Goal: Information Seeking & Learning: Learn about a topic

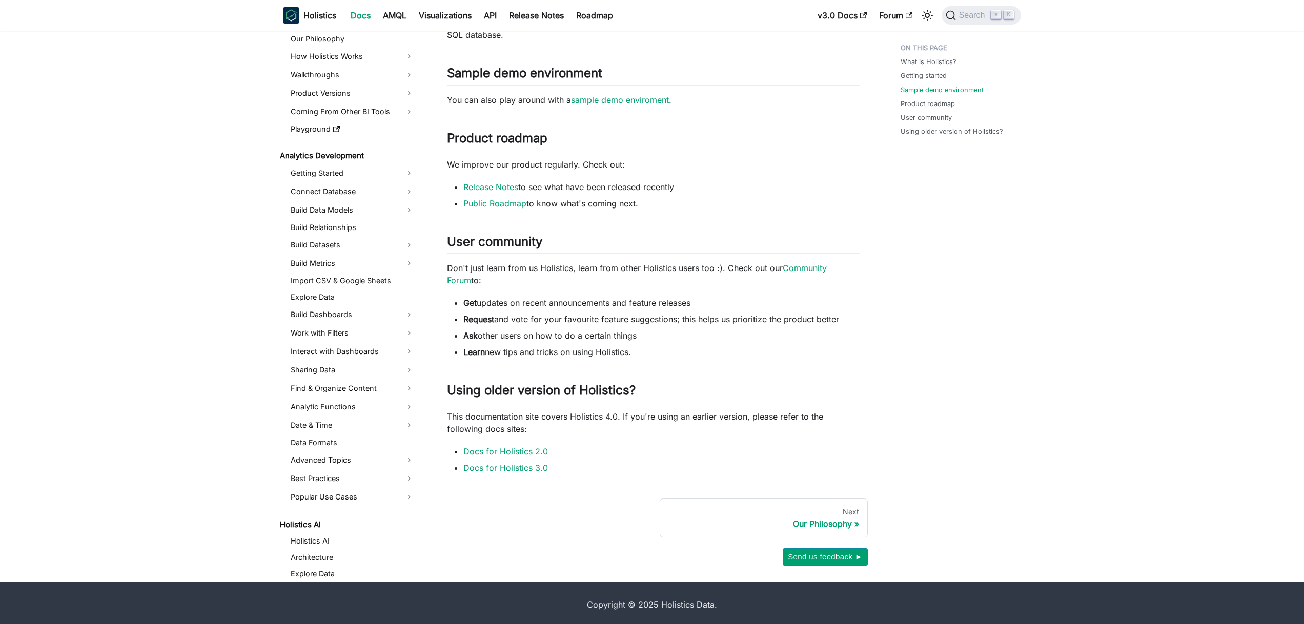
scroll to position [496, 0]
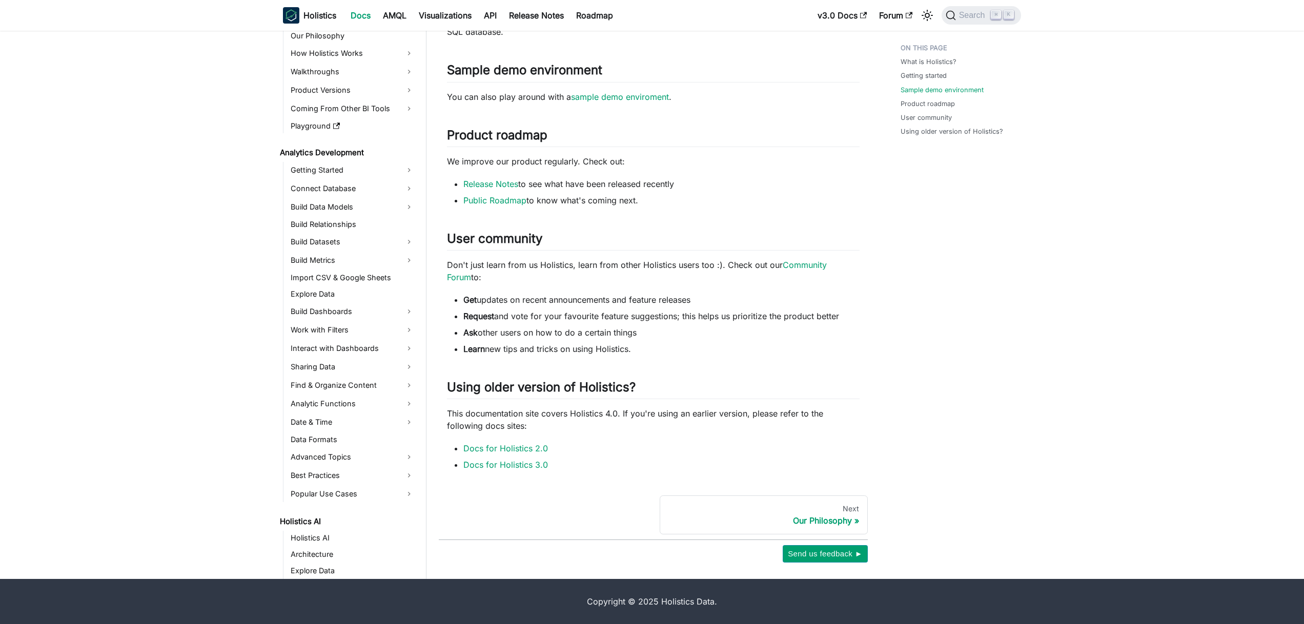
click at [775, 323] on div "What is Holistics? Getting started Sample demo environment Product roadmap User…" at bounding box center [955, 53] width 151 height 1020
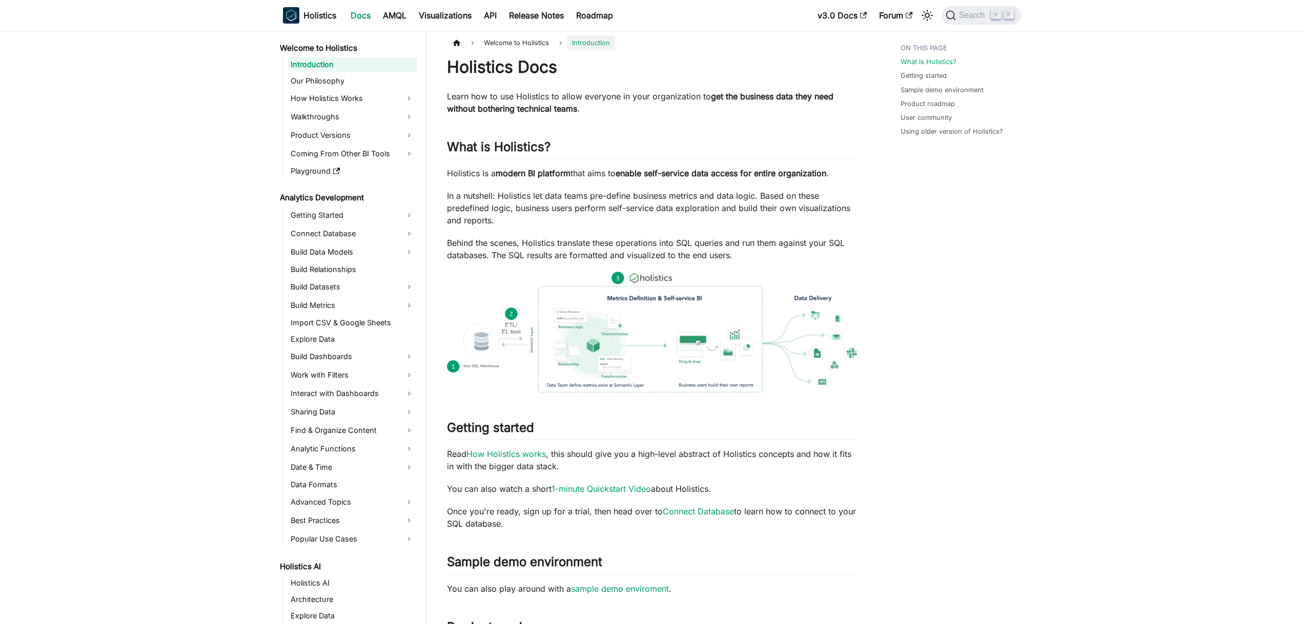
scroll to position [0, 0]
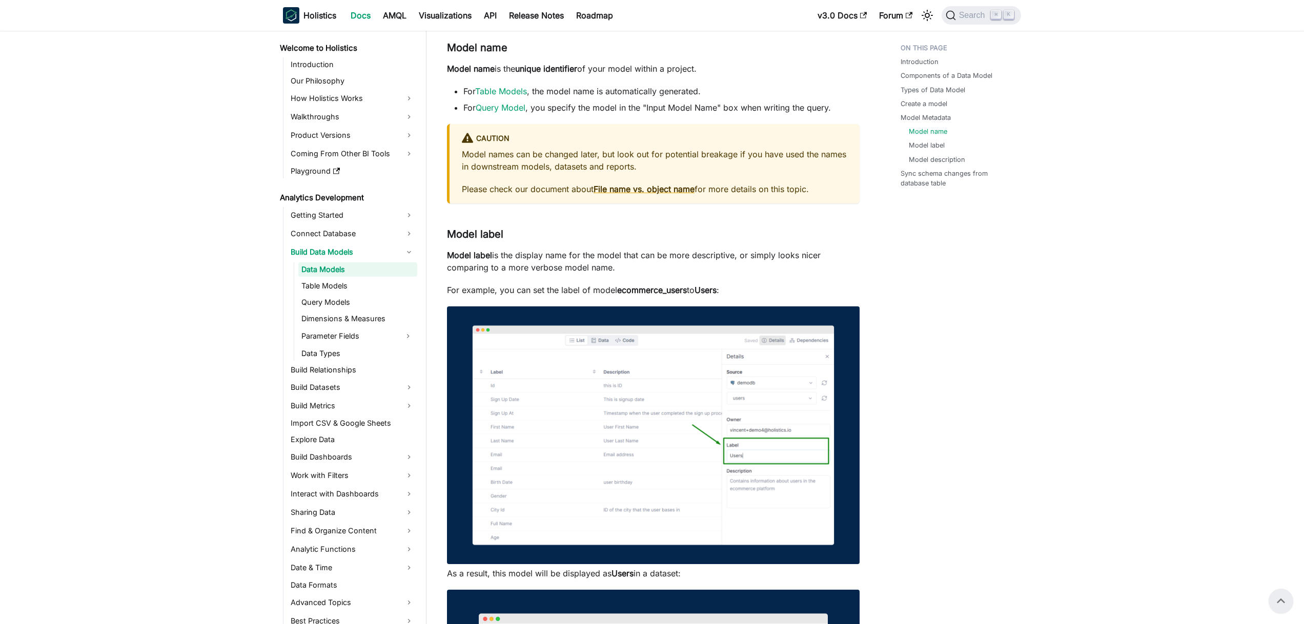
scroll to position [1735, 0]
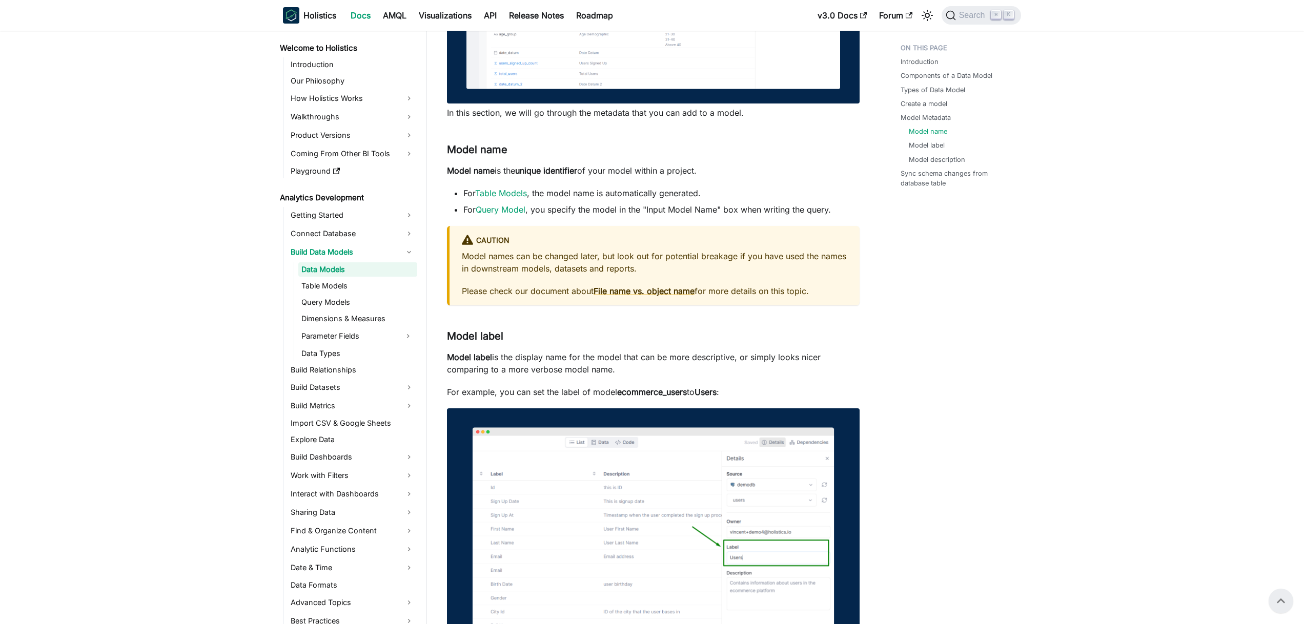
click at [544, 212] on li "For Query Model , you specify the model in the "Input Model Name" box when writ…" at bounding box center [661, 210] width 396 height 12
drag, startPoint x: 544, startPoint y: 212, endPoint x: 791, endPoint y: 185, distance: 249.1
click at [746, 206] on li "For Query Model , you specify the model in the "Input Model Name" box when writ…" at bounding box center [661, 210] width 396 height 12
click at [360, 318] on link "Dimensions & Measures" at bounding box center [357, 319] width 119 height 14
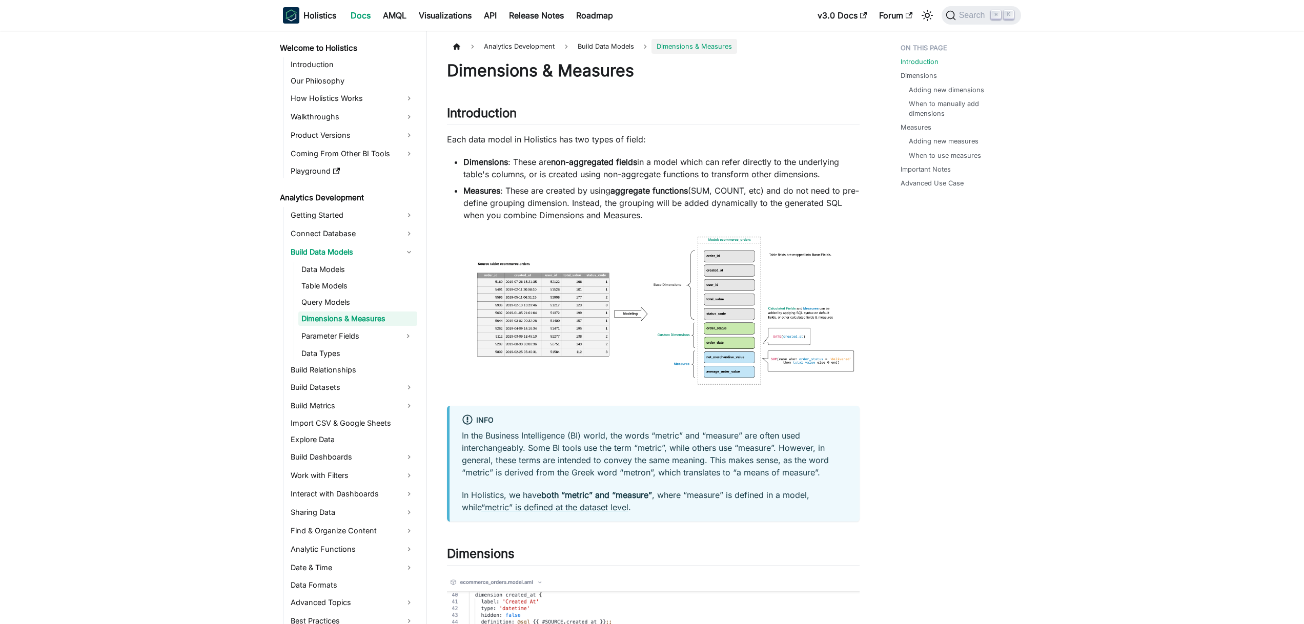
click at [607, 320] on img at bounding box center [653, 317] width 413 height 171
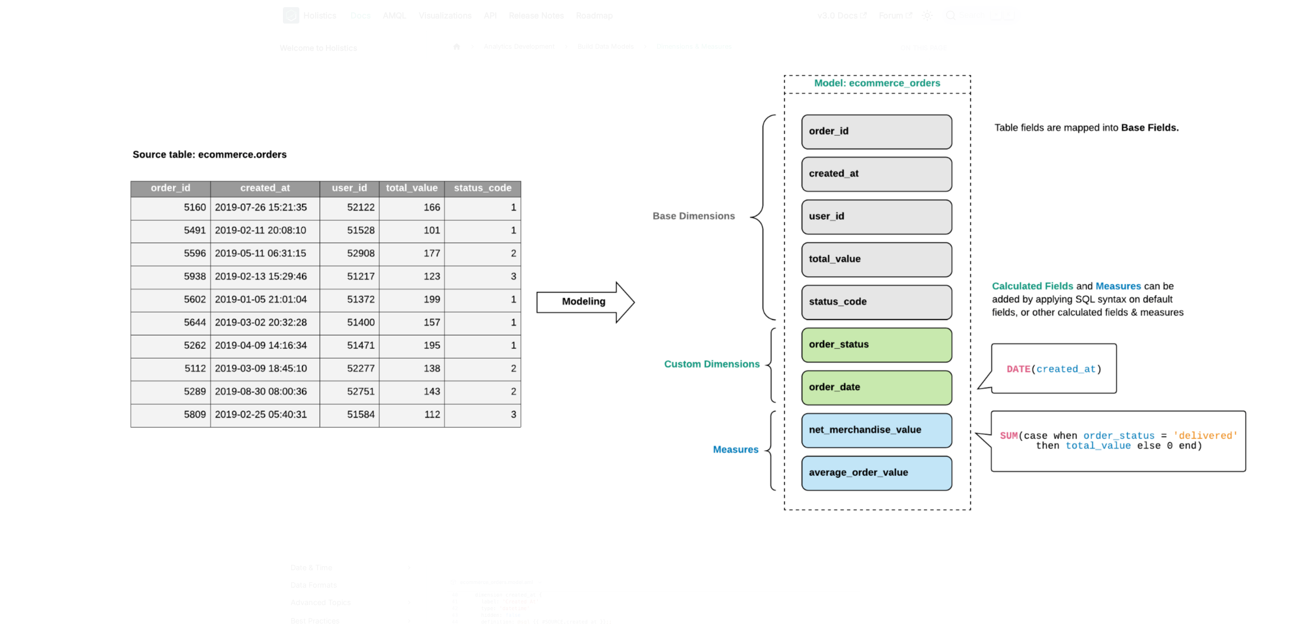
click at [1274, 26] on div at bounding box center [652, 312] width 1304 height 624
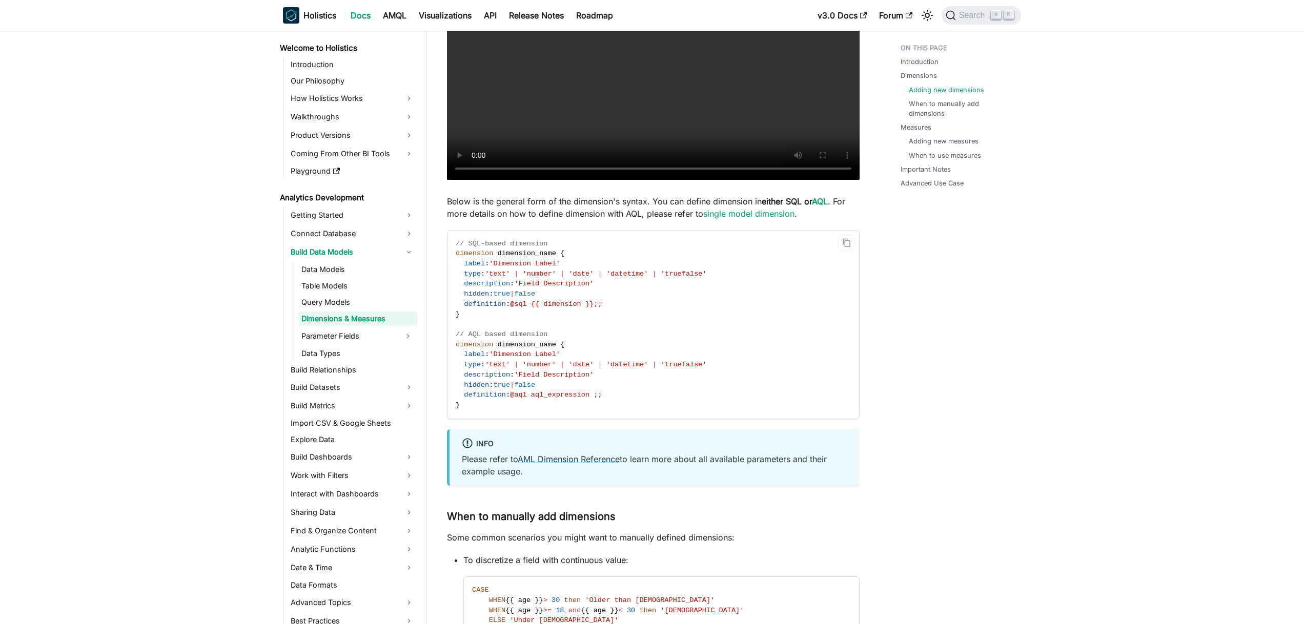
scroll to position [1068, 0]
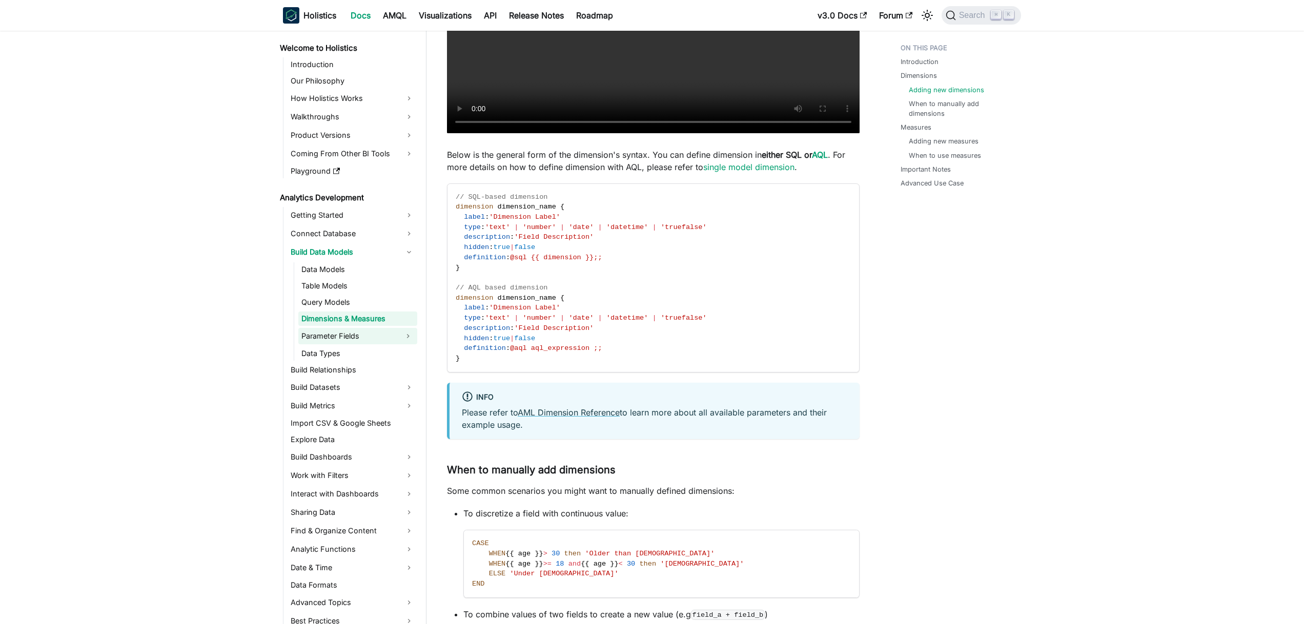
click at [344, 340] on link "Parameter Fields" at bounding box center [348, 336] width 100 height 16
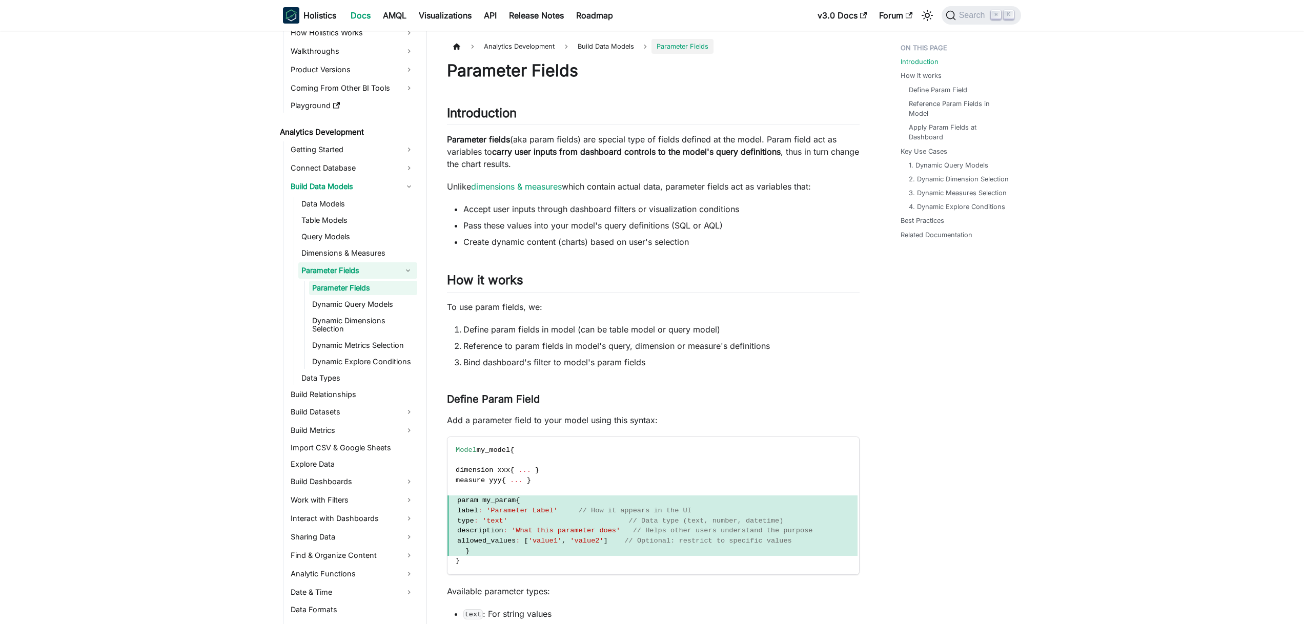
scroll to position [104, 0]
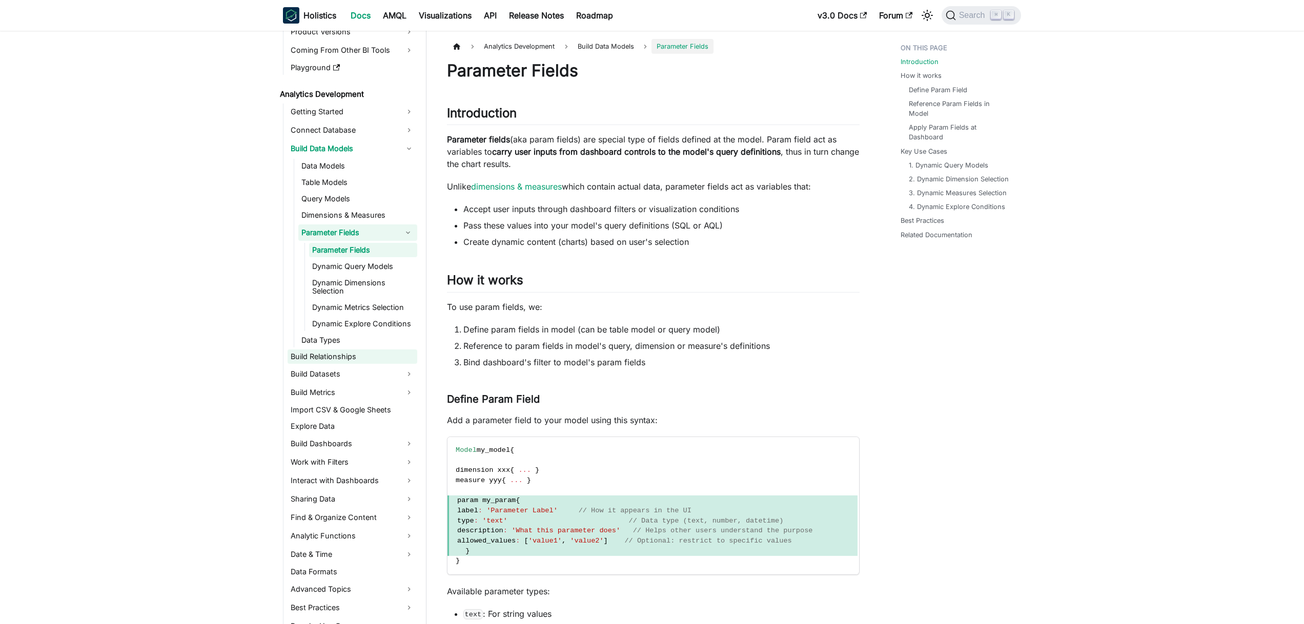
click at [346, 357] on link "Build Relationships" at bounding box center [353, 357] width 130 height 14
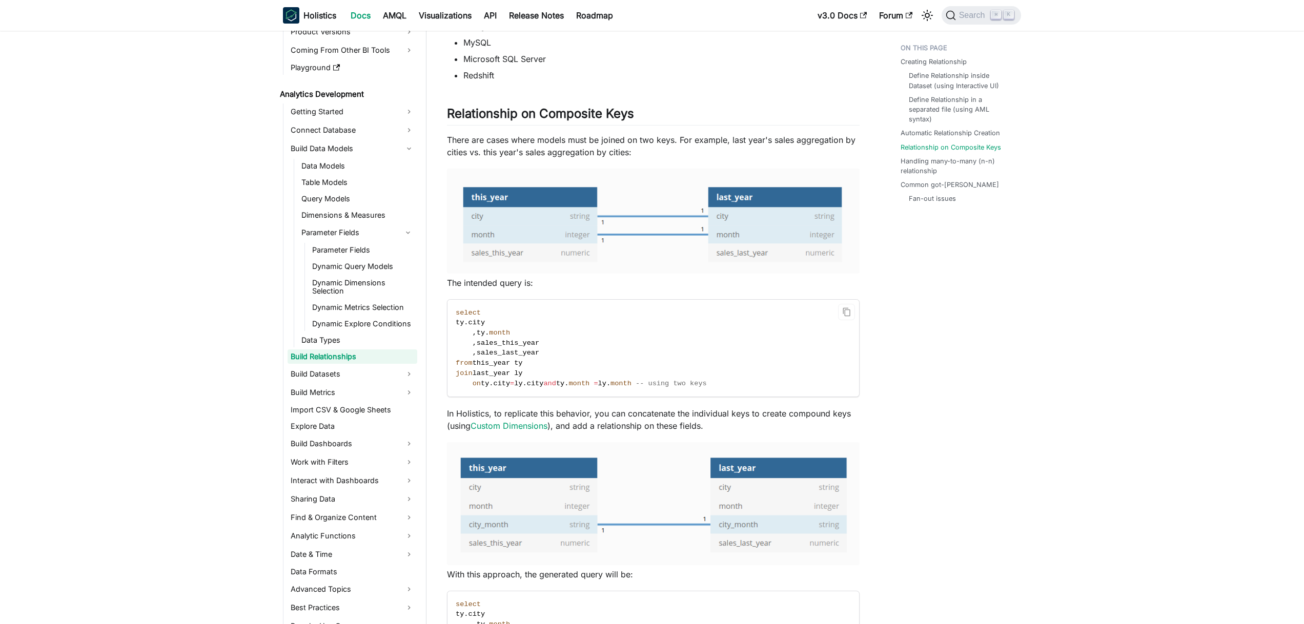
scroll to position [1475, 0]
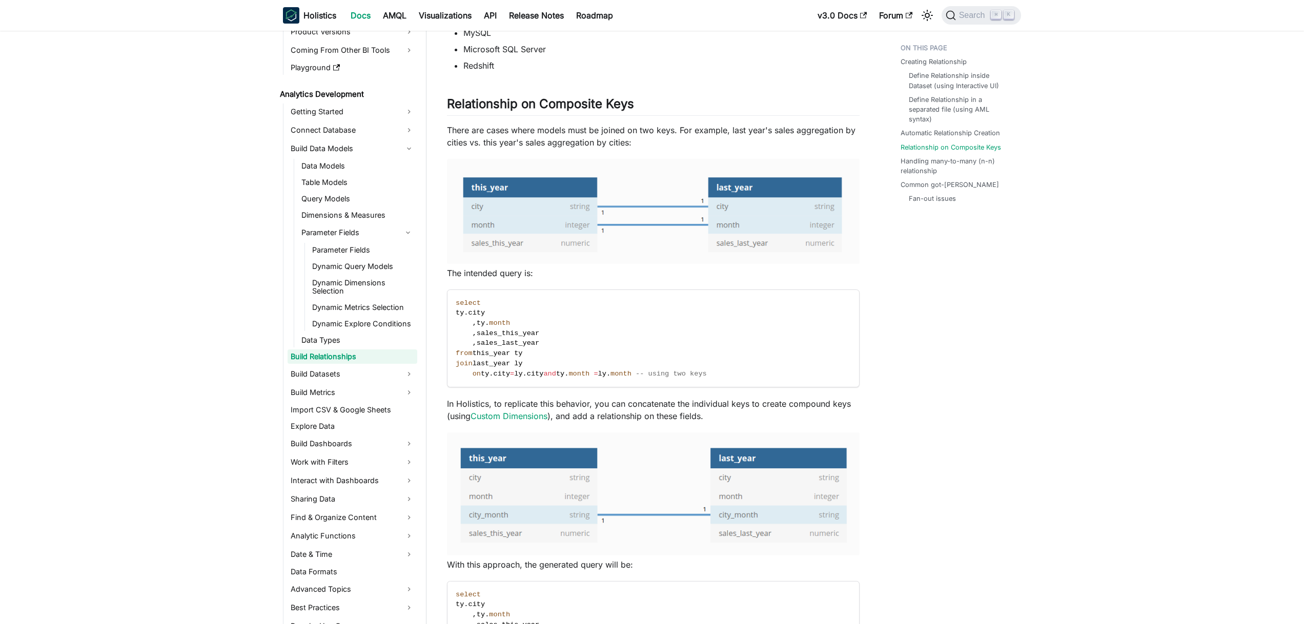
click at [612, 248] on img at bounding box center [653, 211] width 413 height 105
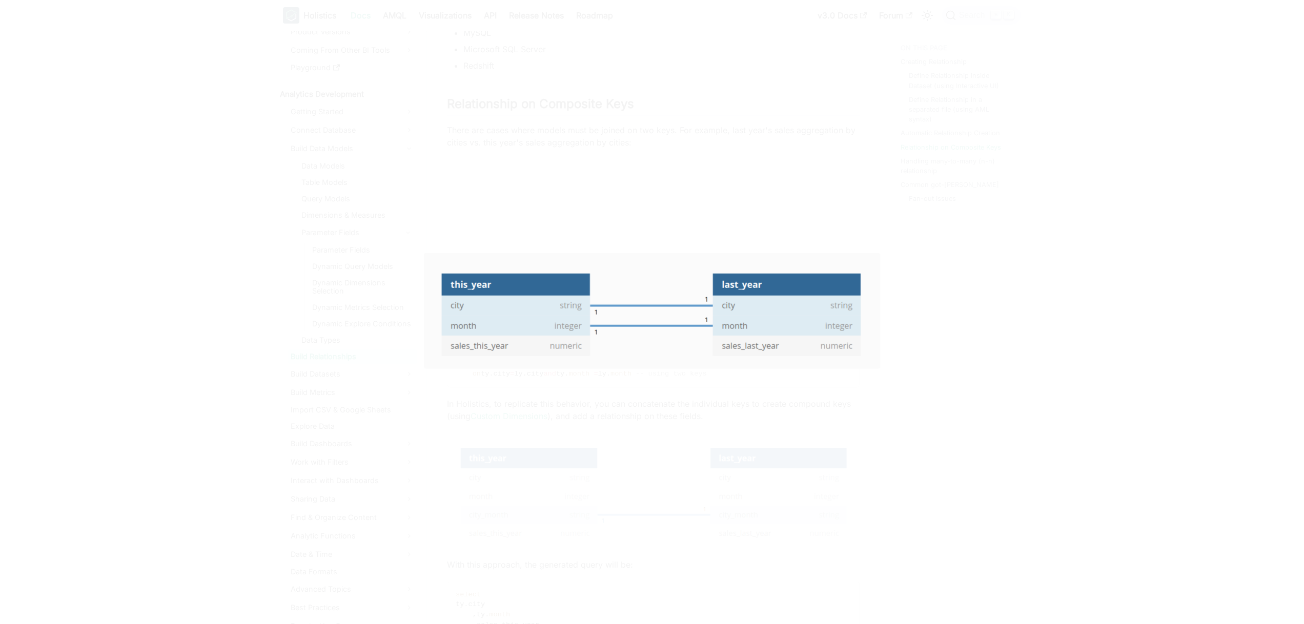
click at [642, 301] on img at bounding box center [652, 311] width 457 height 116
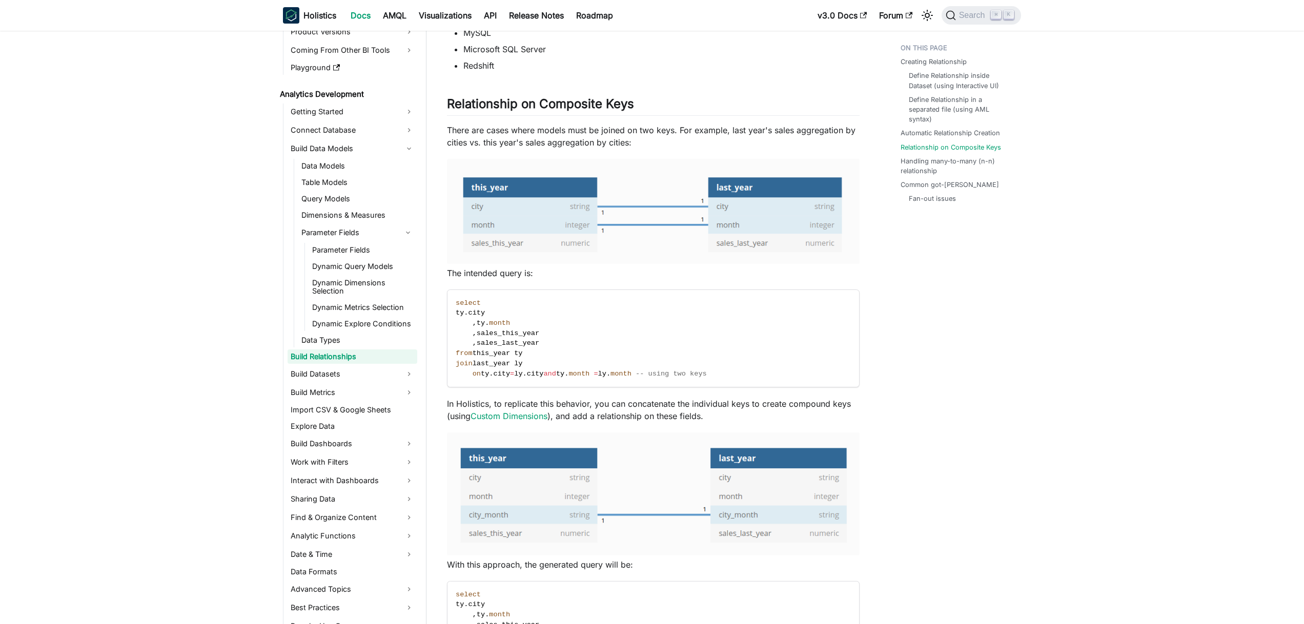
click at [658, 228] on img at bounding box center [653, 211] width 413 height 105
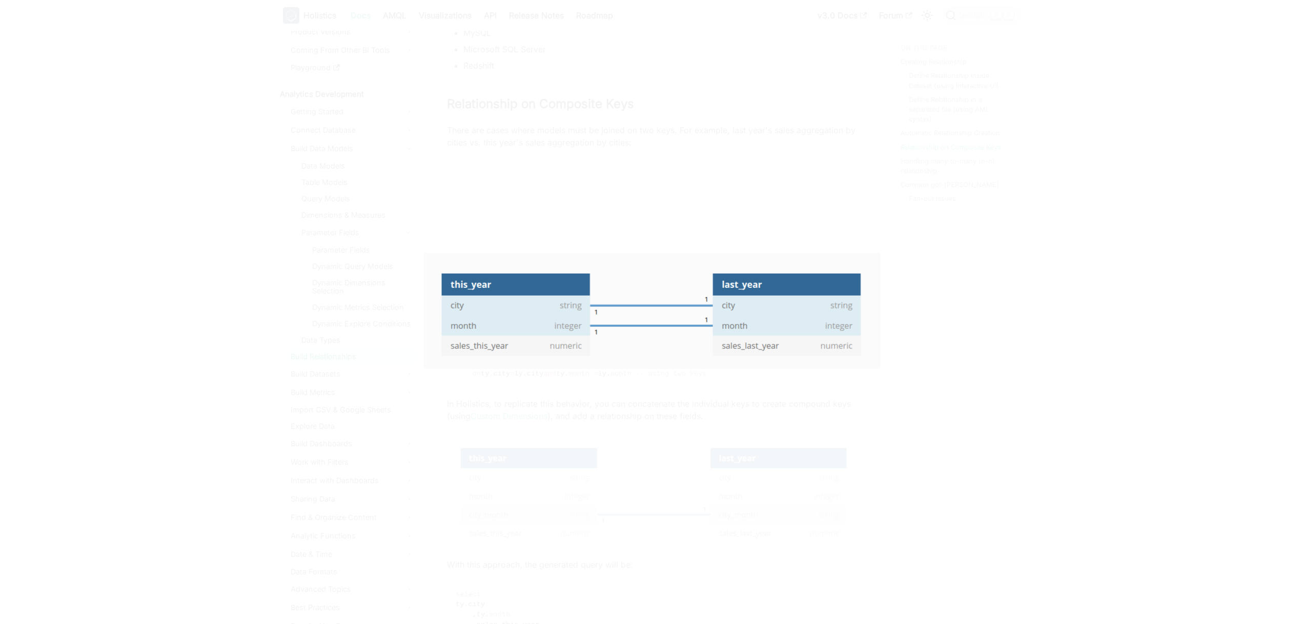
click at [656, 280] on img at bounding box center [652, 311] width 457 height 116
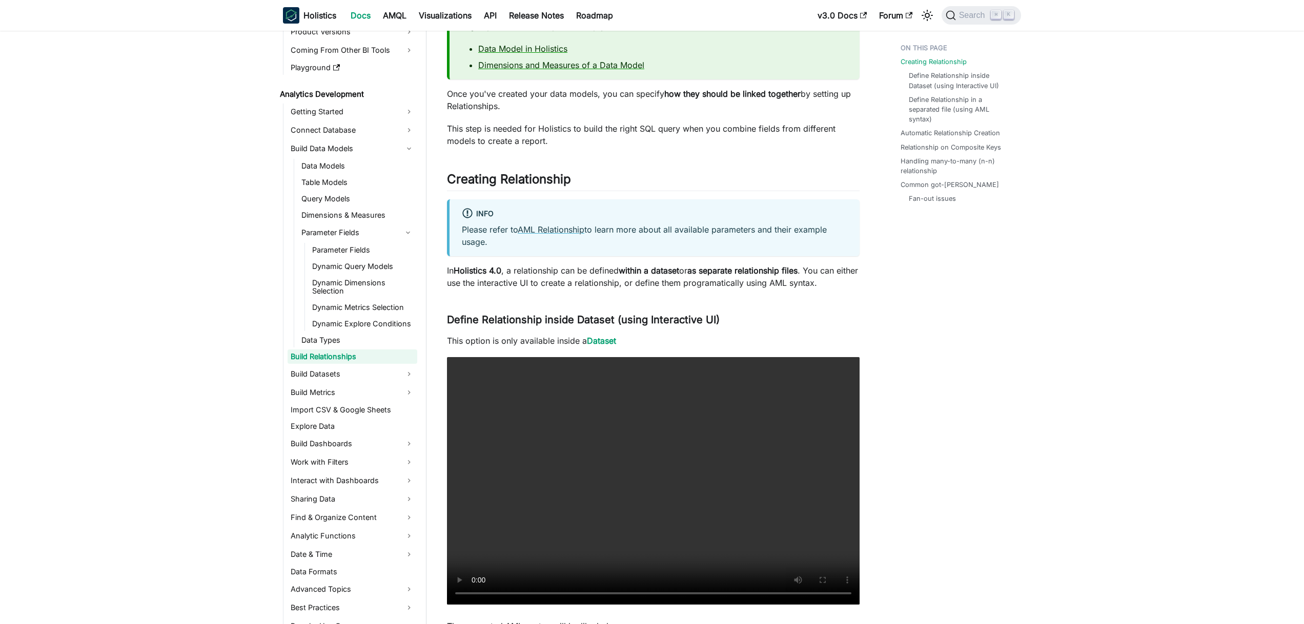
scroll to position [97, 0]
click at [322, 369] on link "Build Datasets" at bounding box center [353, 374] width 130 height 16
click at [335, 394] on link "Dataset" at bounding box center [357, 391] width 119 height 14
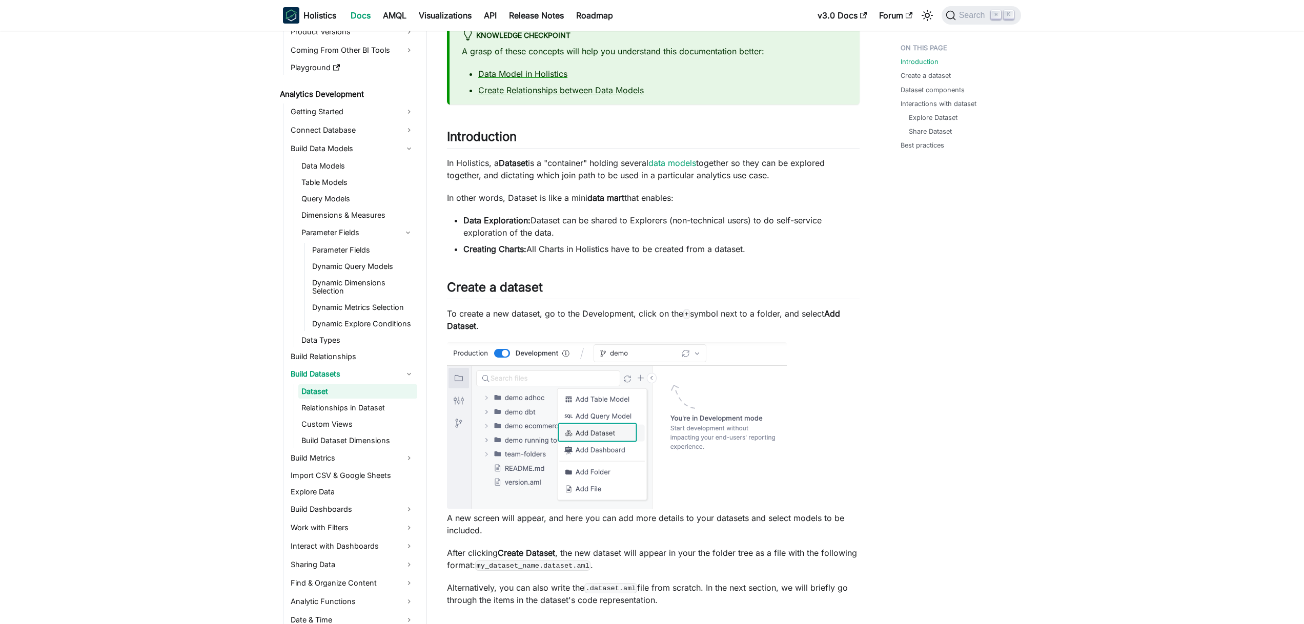
scroll to position [191, 0]
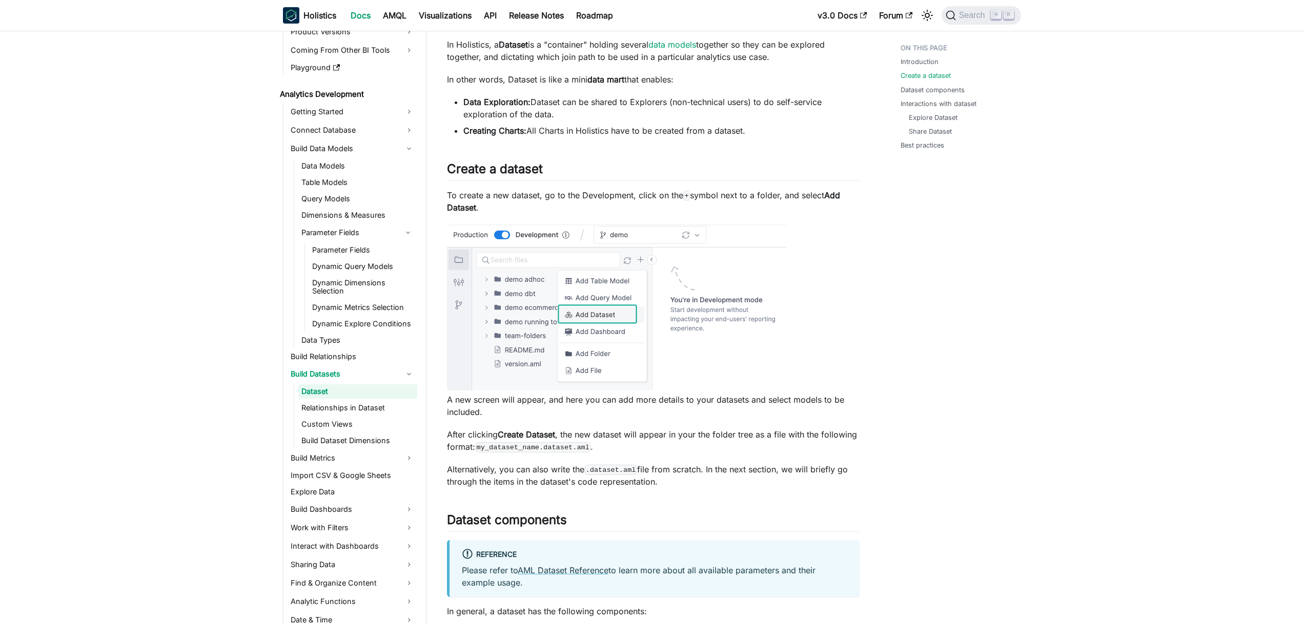
click at [604, 316] on img at bounding box center [617, 307] width 340 height 167
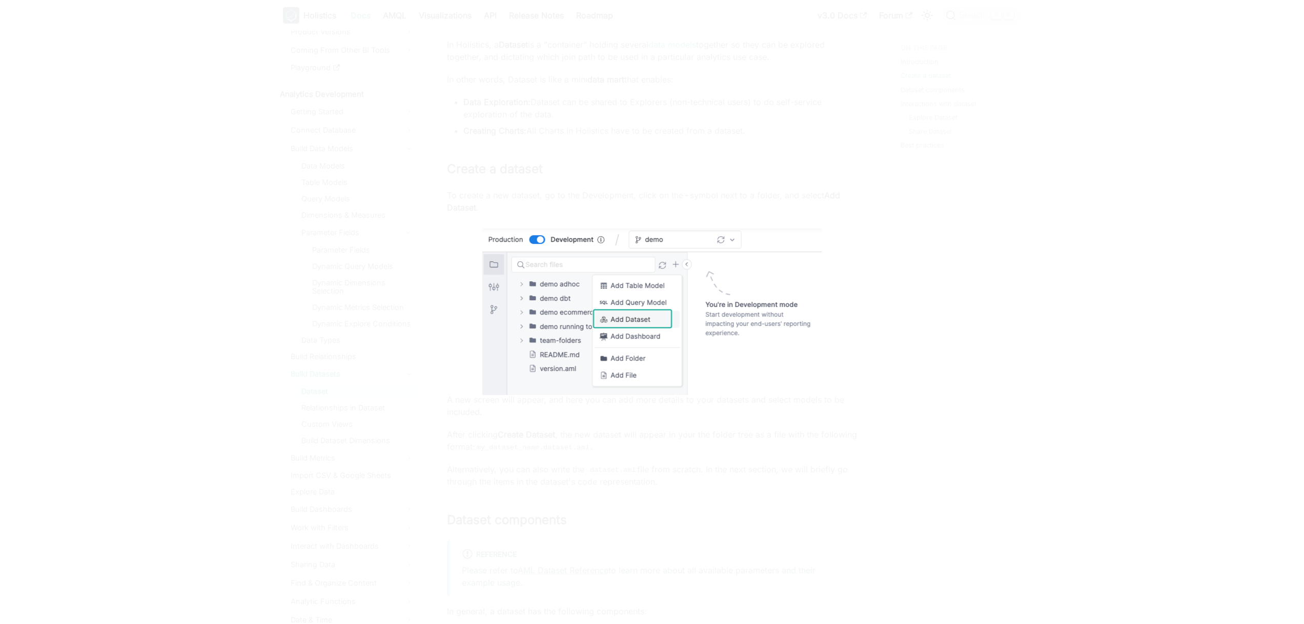
click at [652, 313] on img at bounding box center [652, 312] width 340 height 167
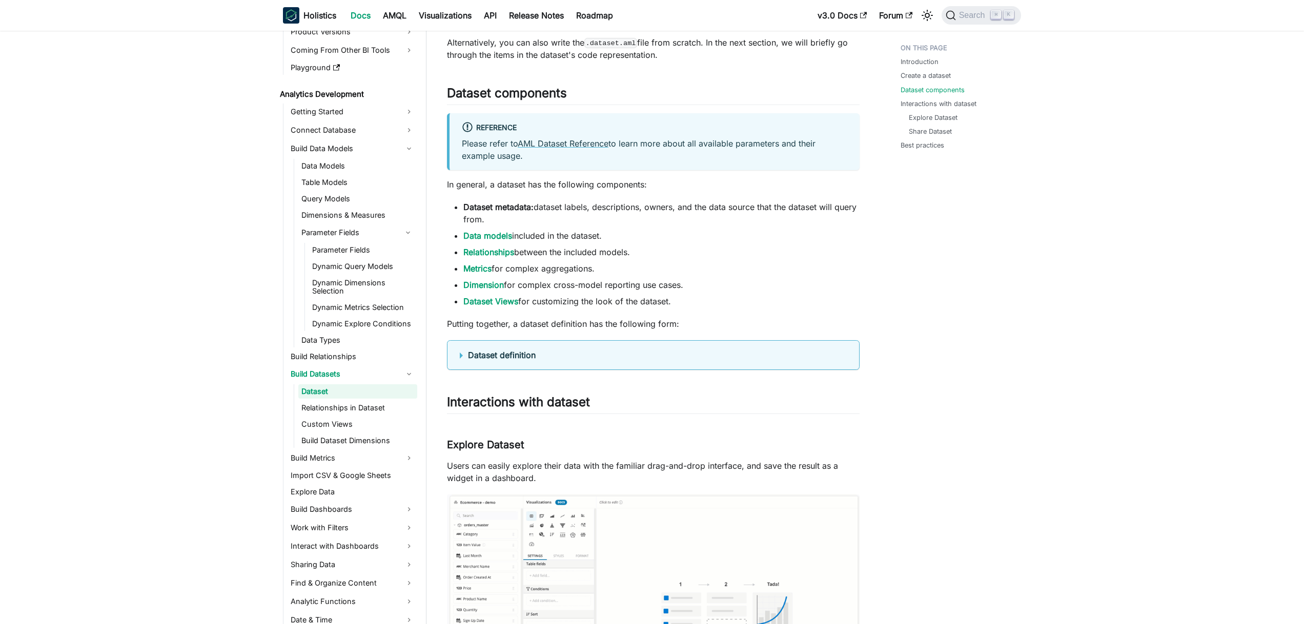
scroll to position [706, 0]
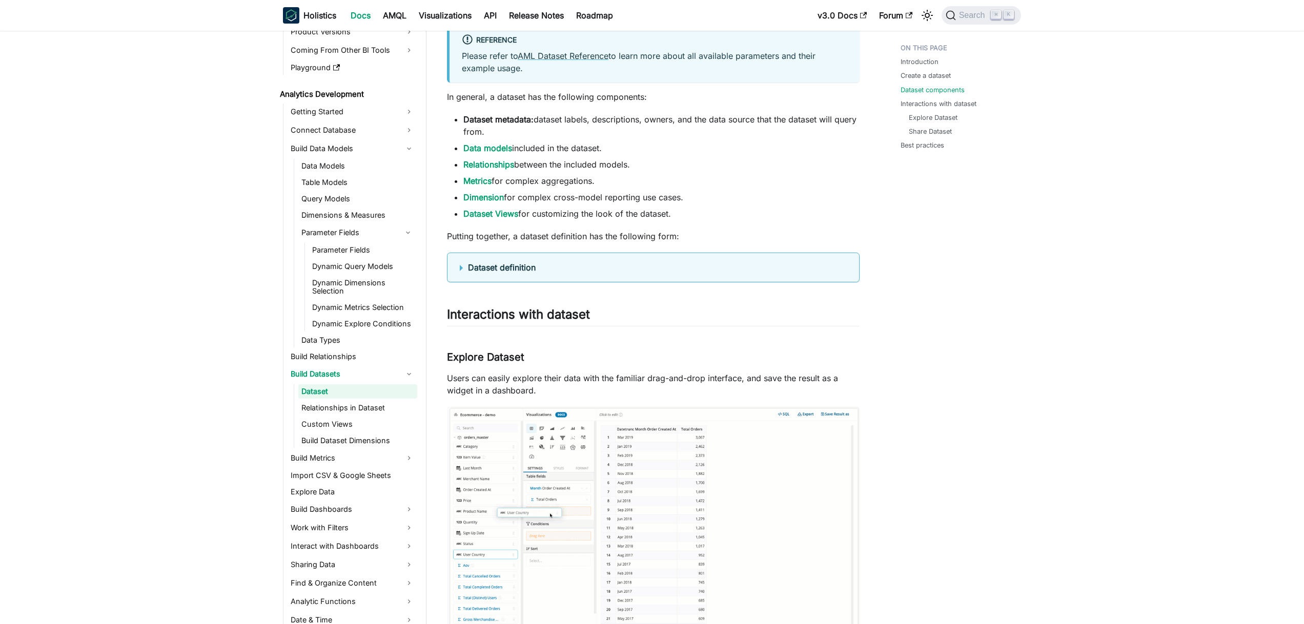
click at [520, 268] on b "Dataset definition" at bounding box center [502, 267] width 68 height 10
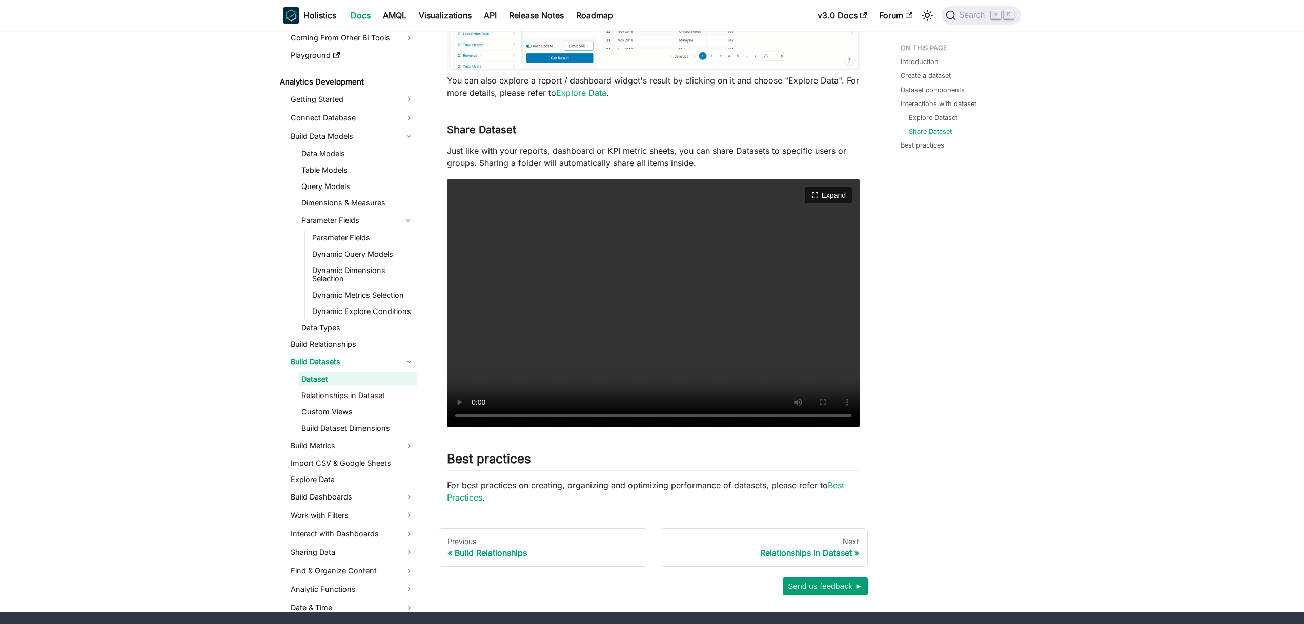
scroll to position [2079, 0]
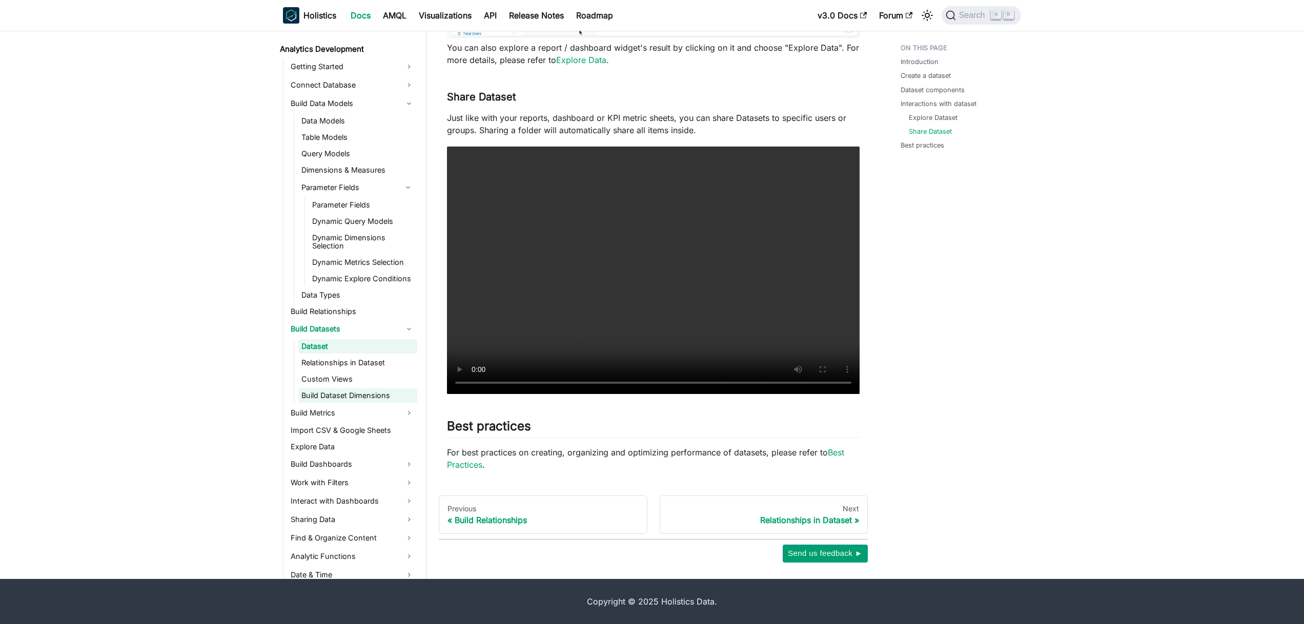
click at [335, 394] on link "Build Dataset Dimensions" at bounding box center [357, 396] width 119 height 14
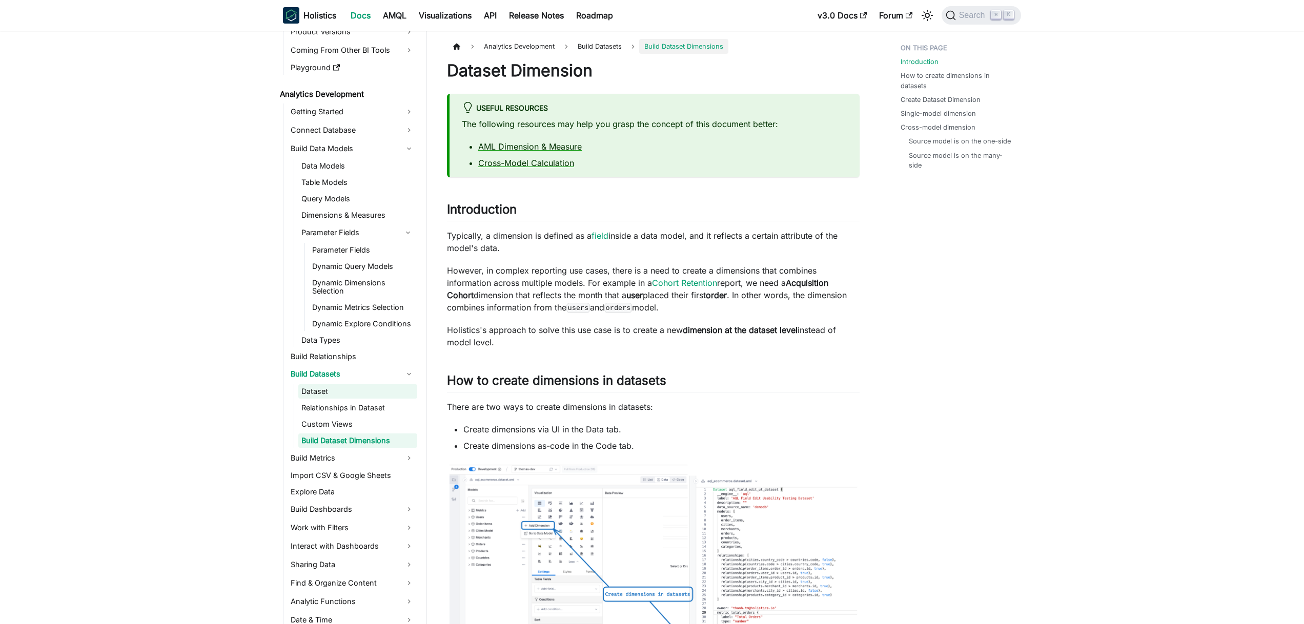
click at [334, 392] on link "Dataset" at bounding box center [357, 391] width 119 height 14
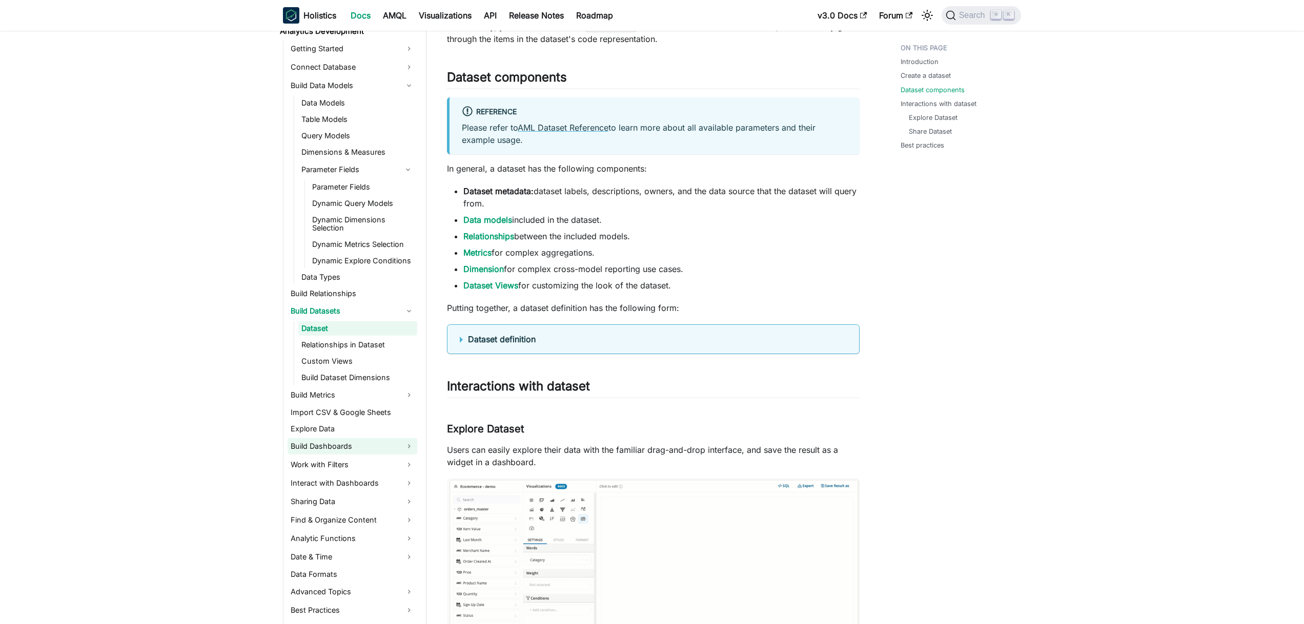
scroll to position [169, 0]
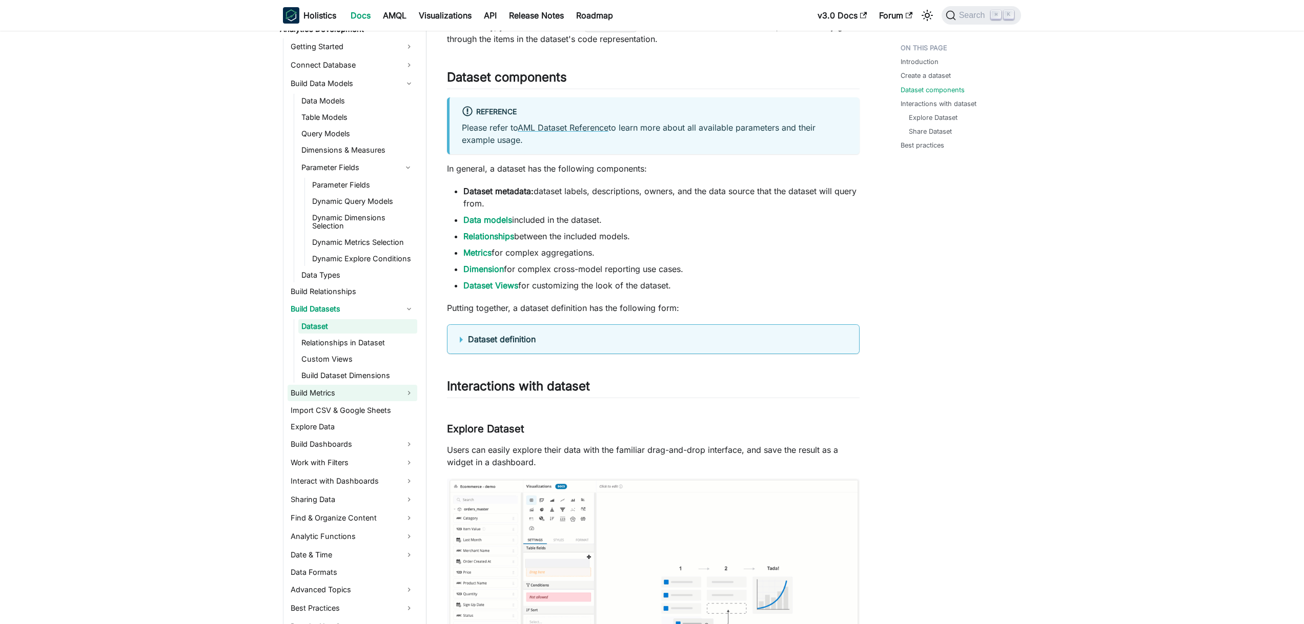
click at [349, 389] on link "Build Metrics" at bounding box center [353, 393] width 130 height 16
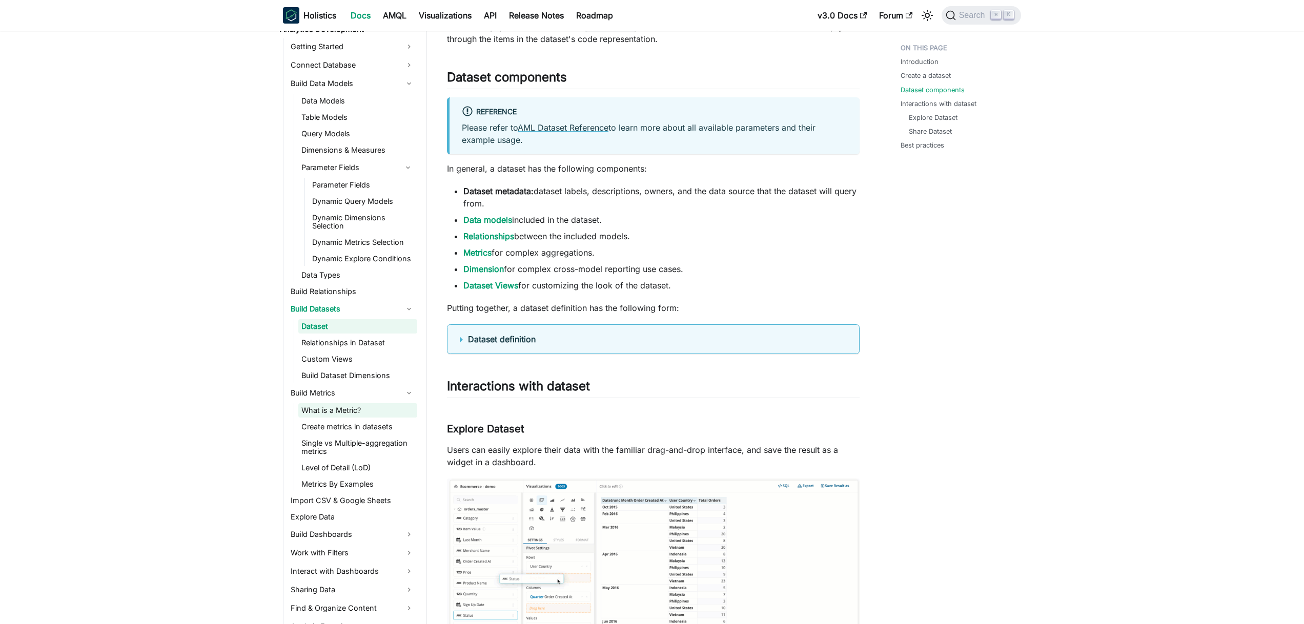
click at [335, 413] on link "What is a Metric?" at bounding box center [357, 410] width 119 height 14
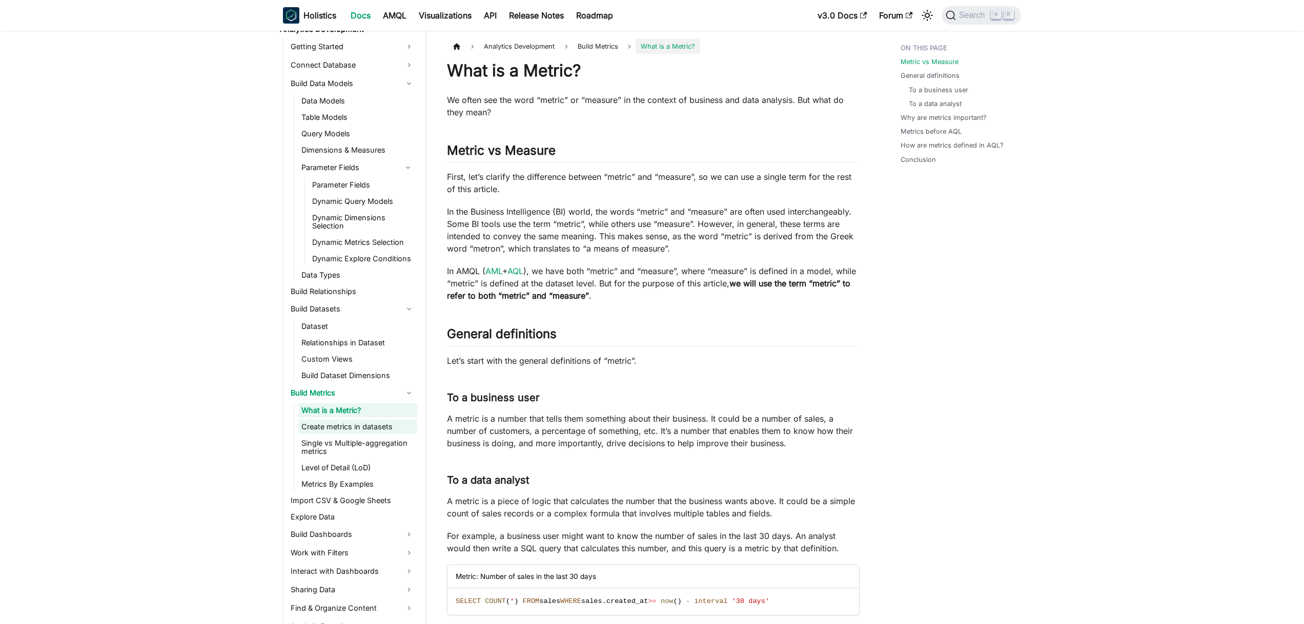
click at [342, 421] on link "Create metrics in datasets" at bounding box center [357, 427] width 119 height 14
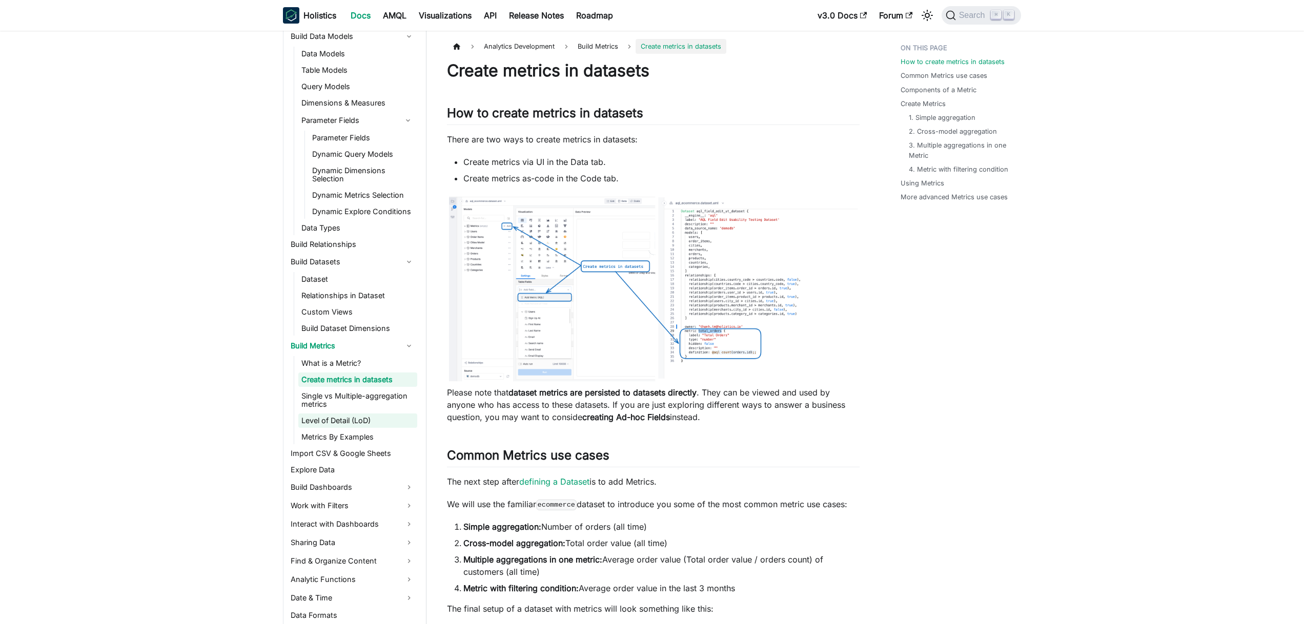
scroll to position [226, 0]
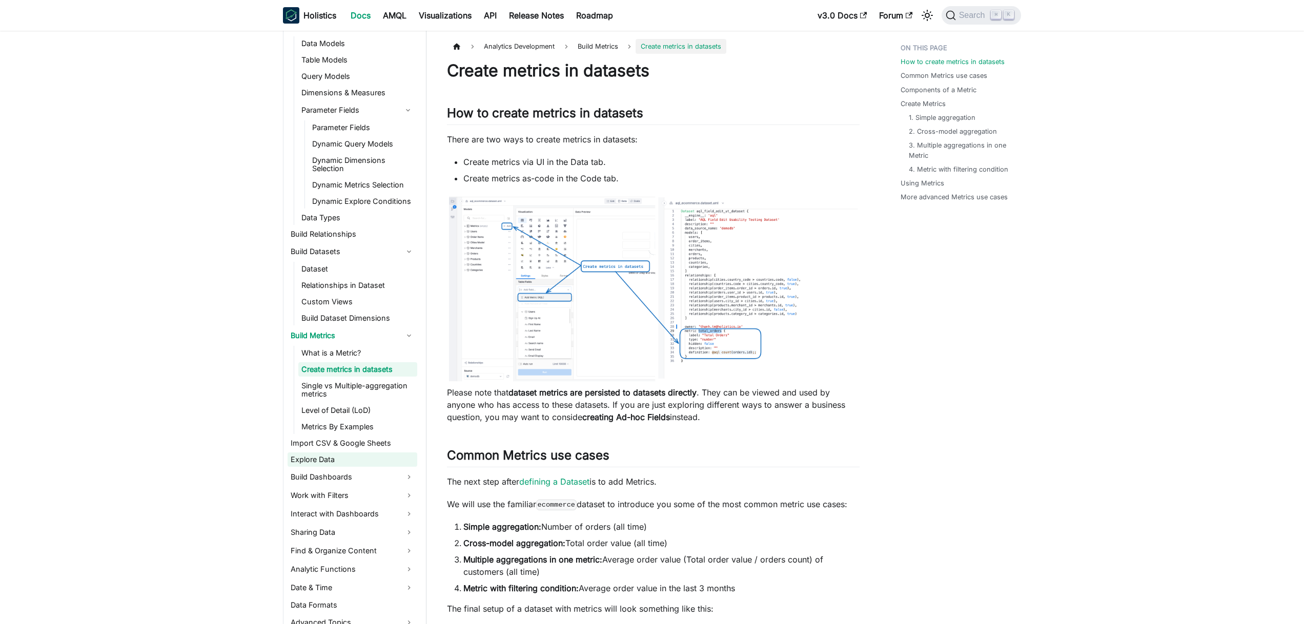
click at [332, 460] on link "Explore Data" at bounding box center [353, 460] width 130 height 14
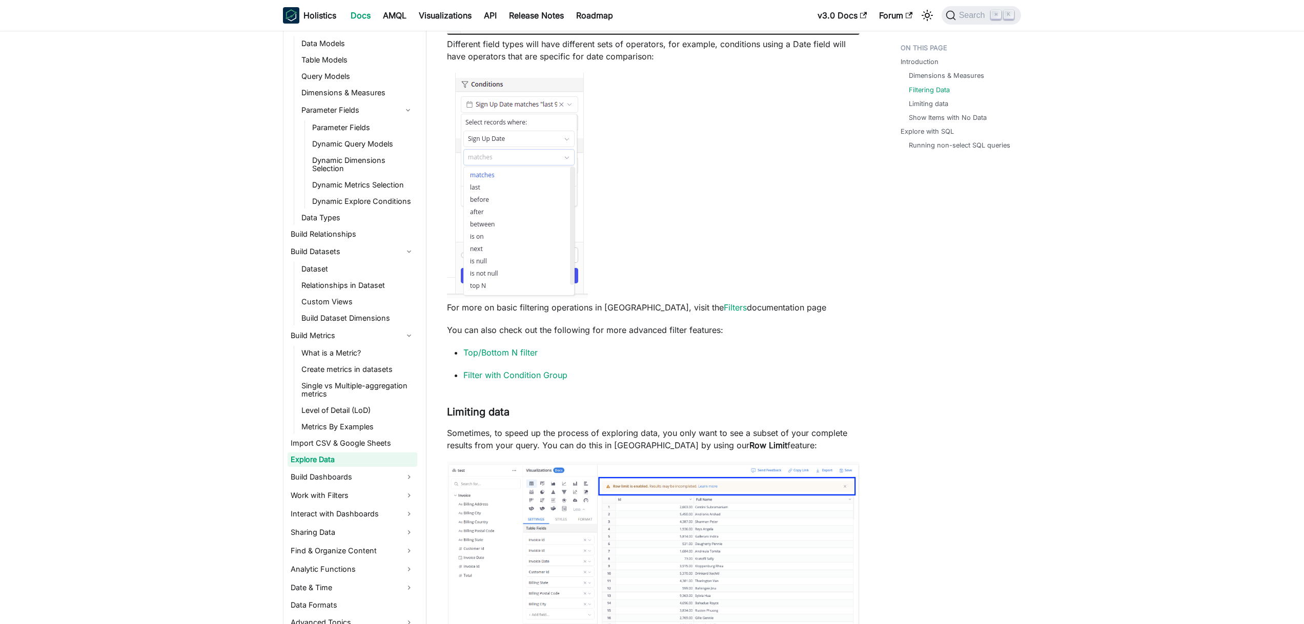
scroll to position [1566, 0]
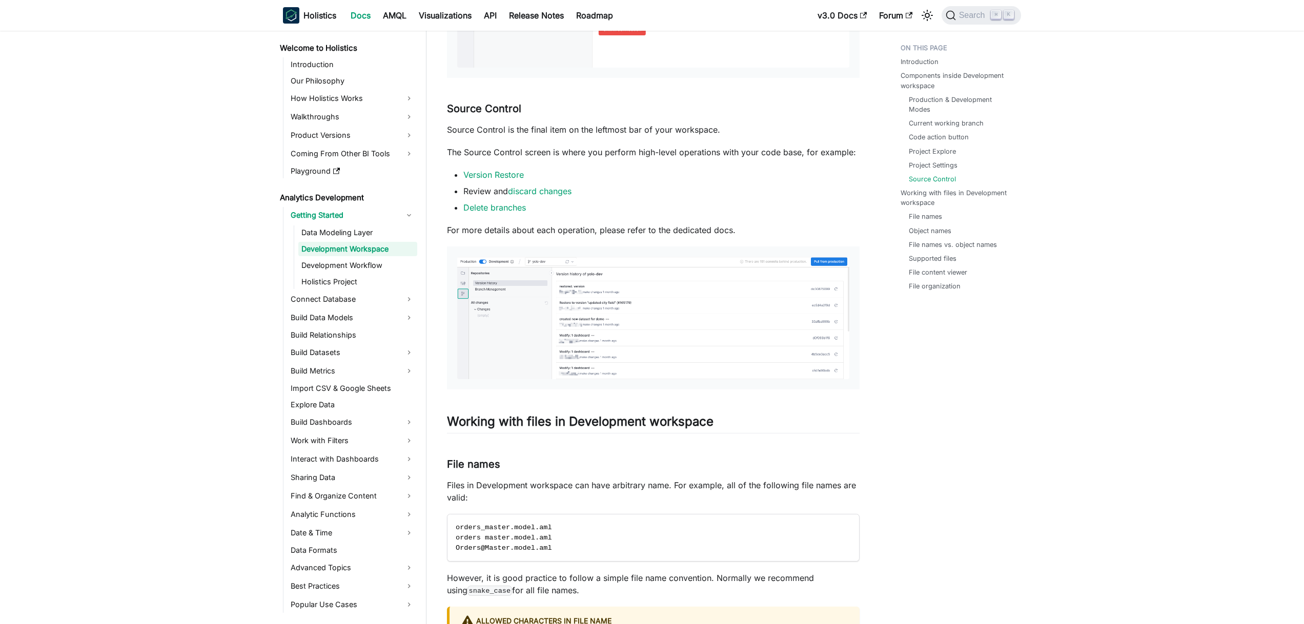
scroll to position [2159, 0]
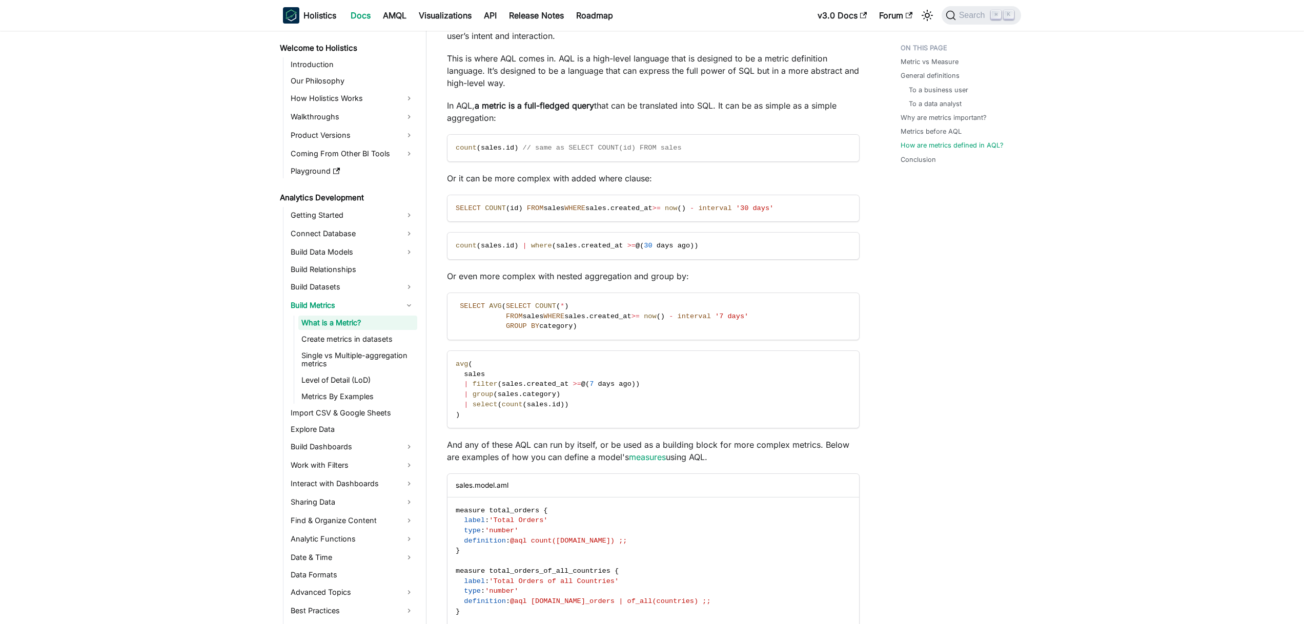
scroll to position [2388, 0]
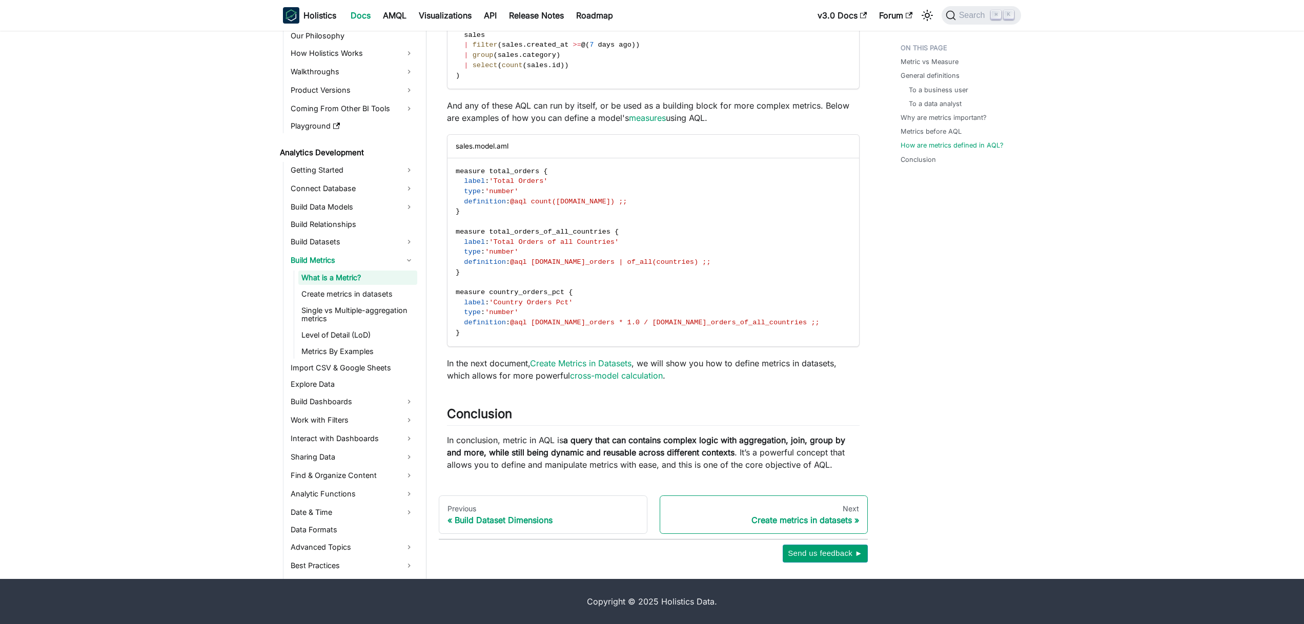
click at [792, 519] on div "Create metrics in datasets" at bounding box center [763, 520] width 191 height 10
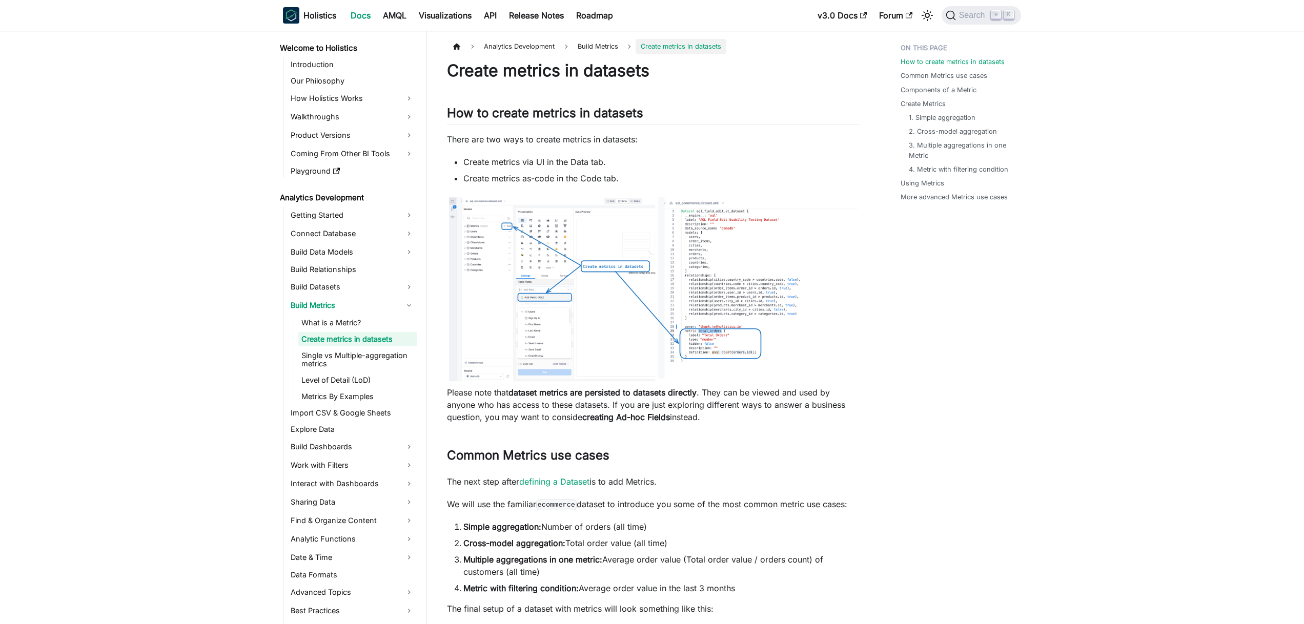
click at [632, 326] on img at bounding box center [653, 289] width 413 height 189
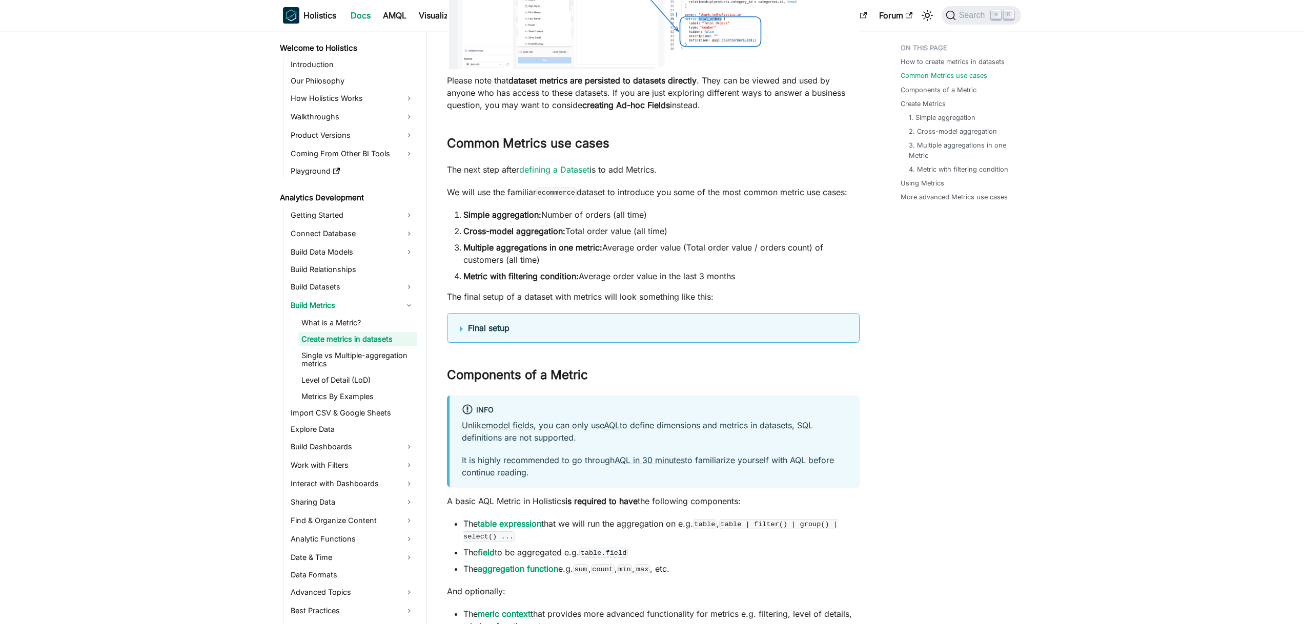
click at [644, 319] on div at bounding box center [652, 312] width 1304 height 624
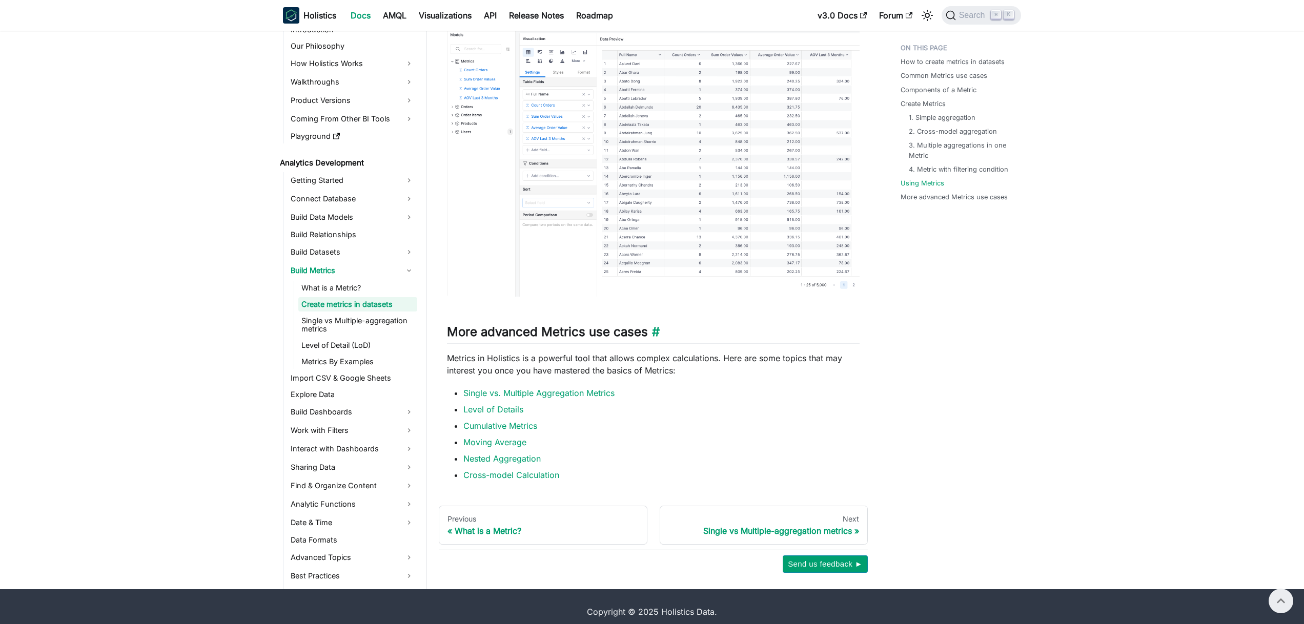
scroll to position [2623, 0]
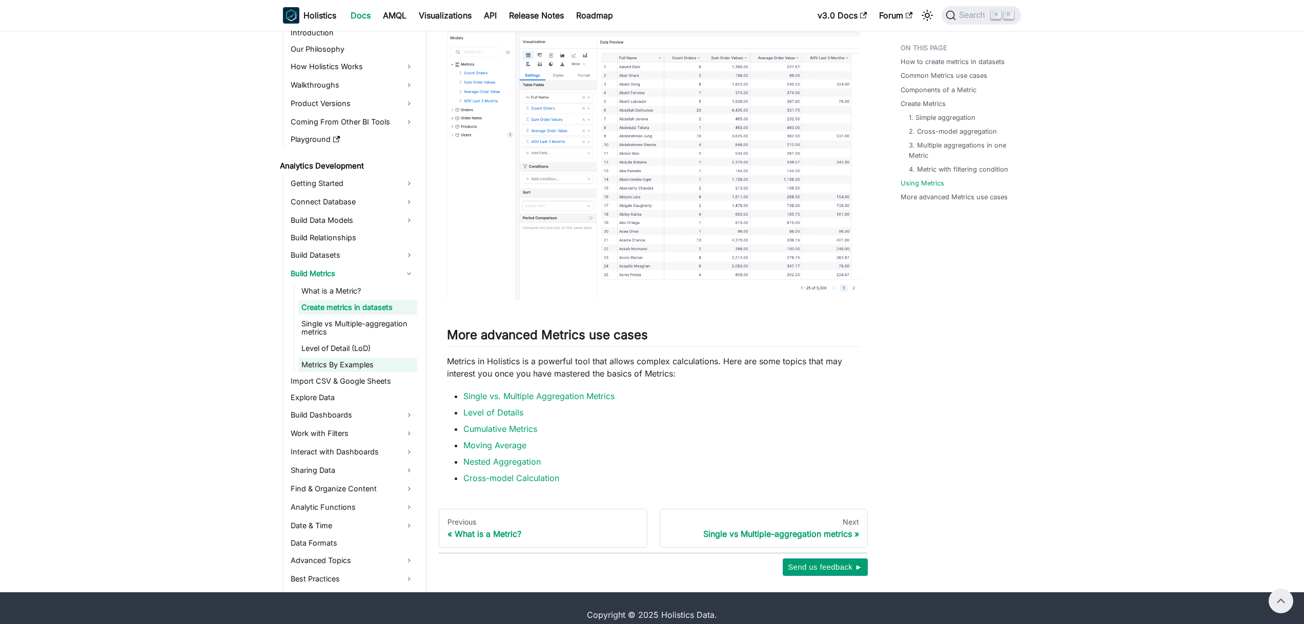
click at [340, 364] on link "Metrics By Examples" at bounding box center [357, 365] width 119 height 14
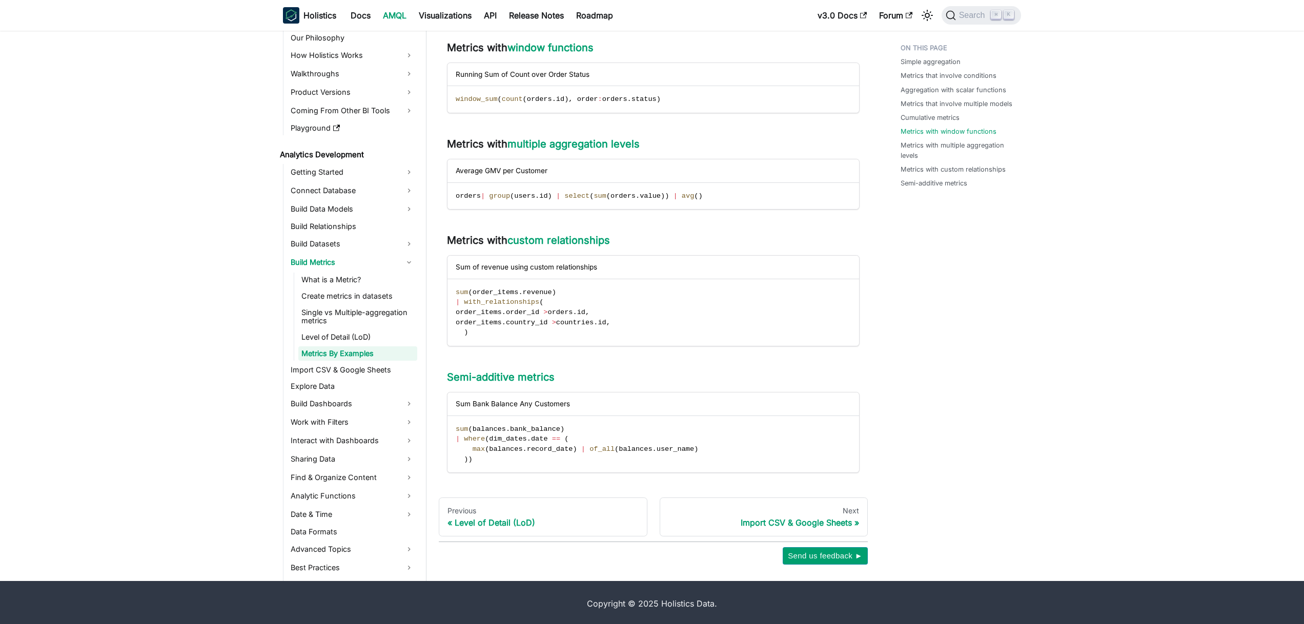
scroll to position [1131, 0]
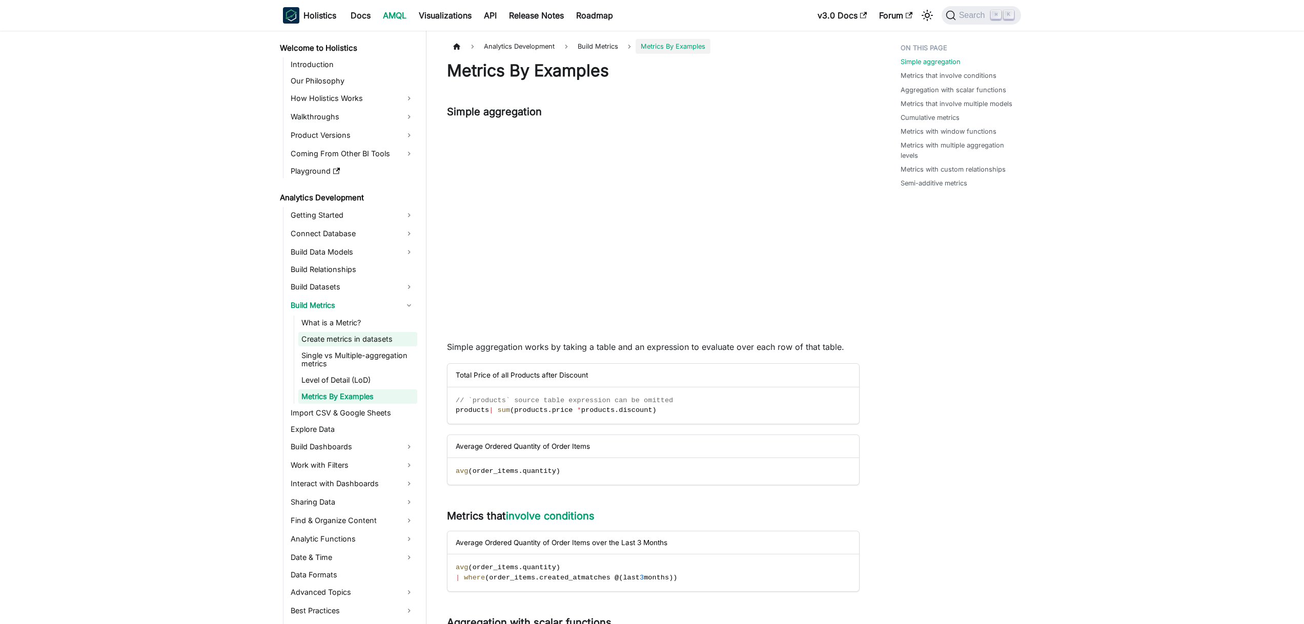
click at [334, 343] on link "Create metrics in datasets" at bounding box center [357, 339] width 119 height 14
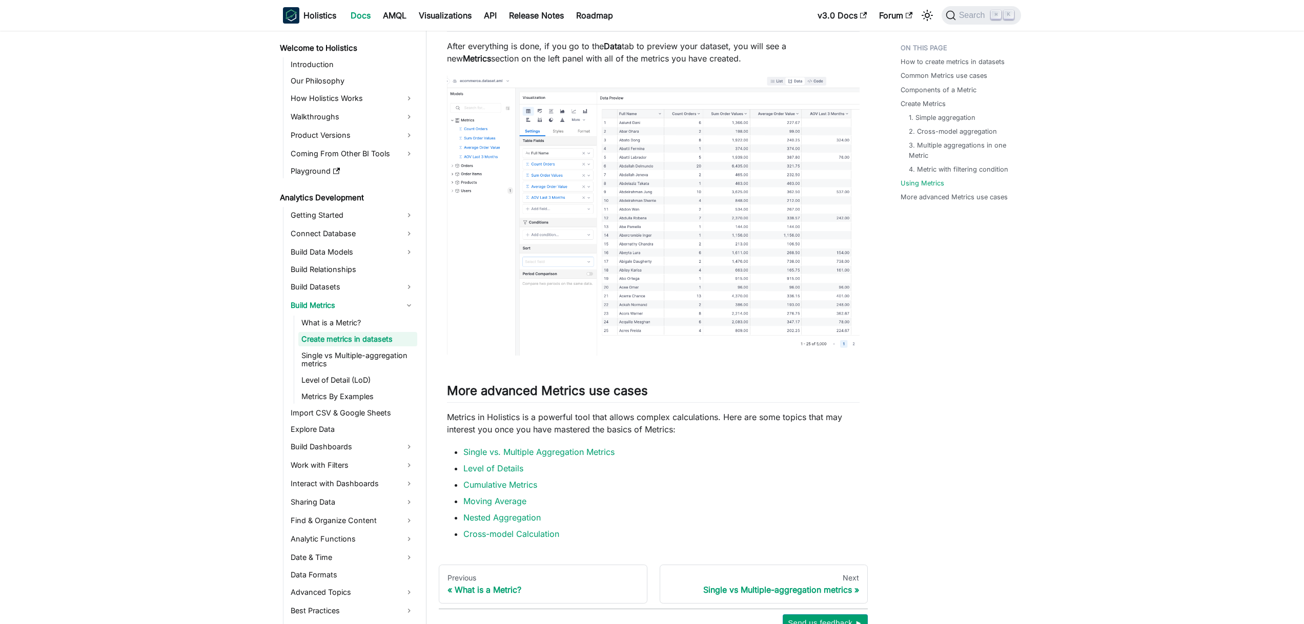
scroll to position [2637, 0]
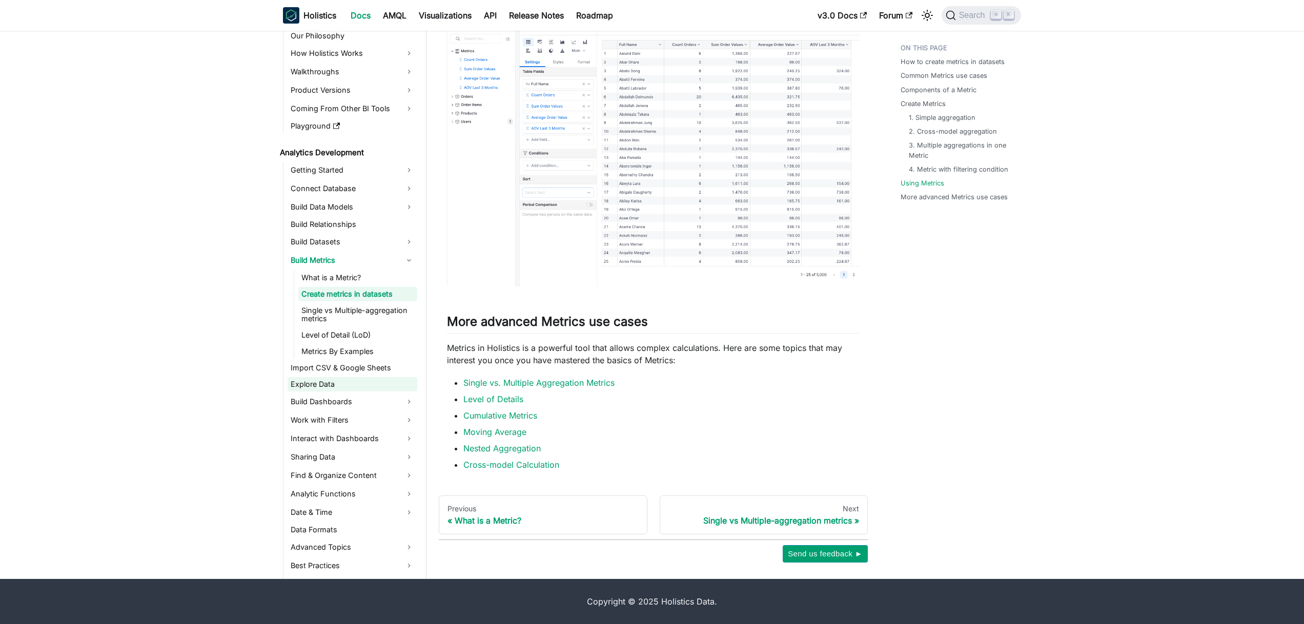
click at [344, 385] on link "Explore Data" at bounding box center [353, 384] width 130 height 14
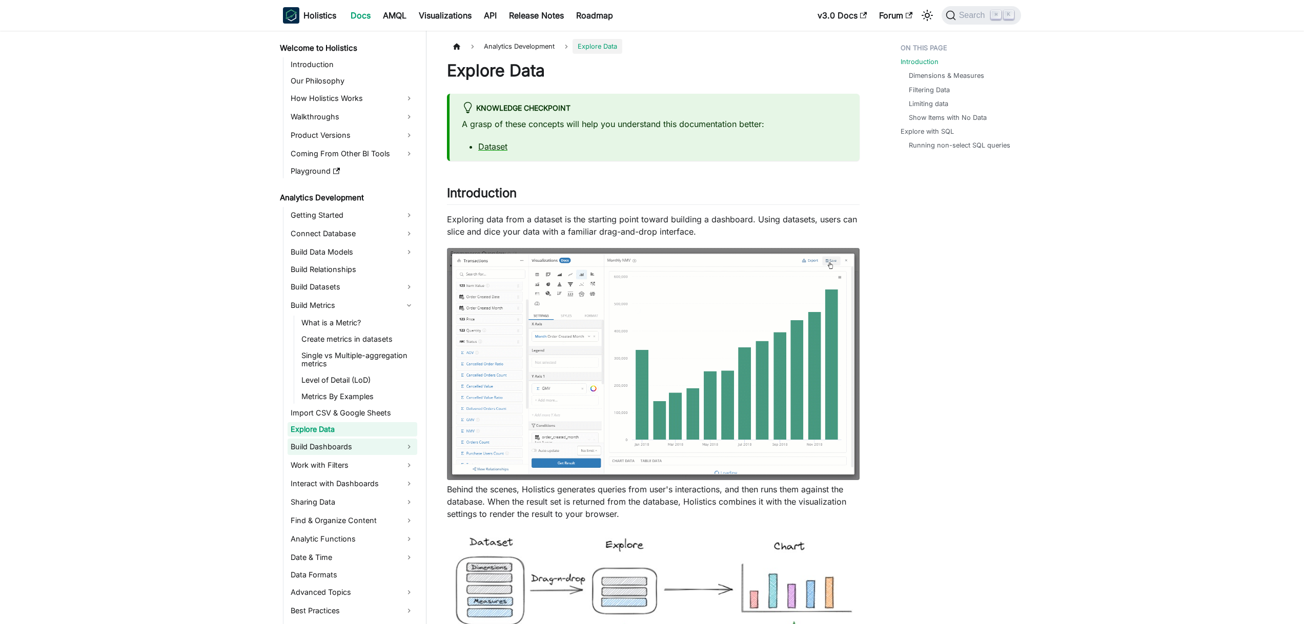
click at [341, 445] on link "Build Dashboards" at bounding box center [353, 447] width 130 height 16
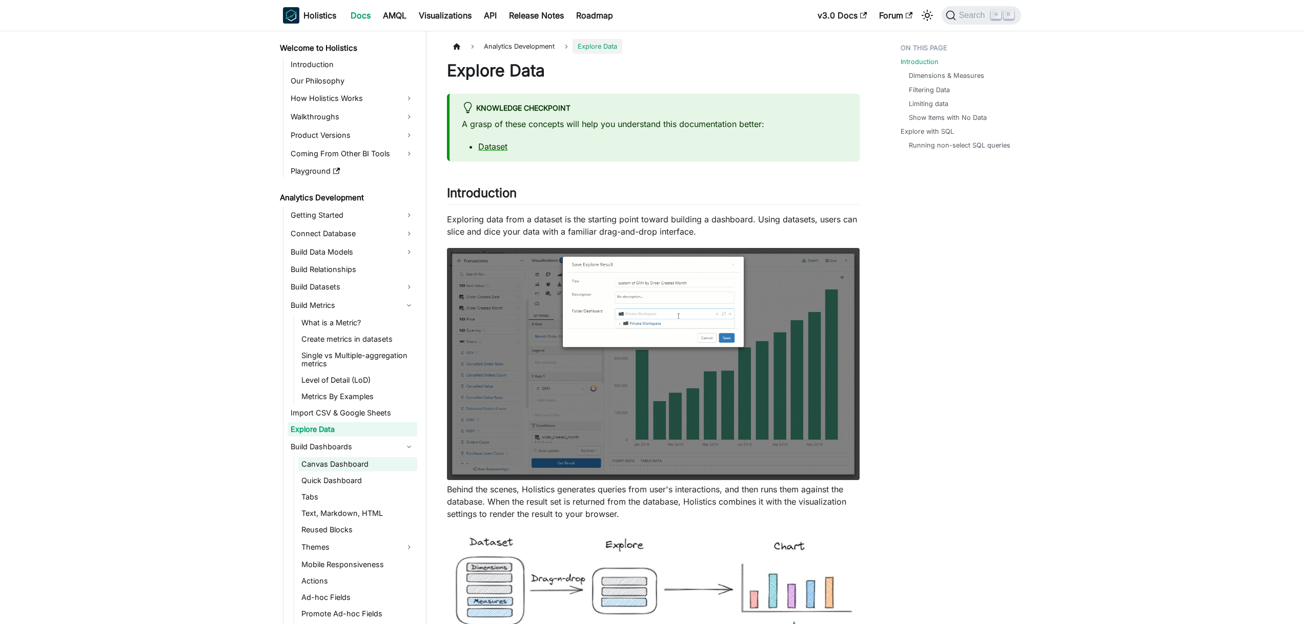
click at [348, 465] on link "Canvas Dashboard" at bounding box center [357, 464] width 119 height 14
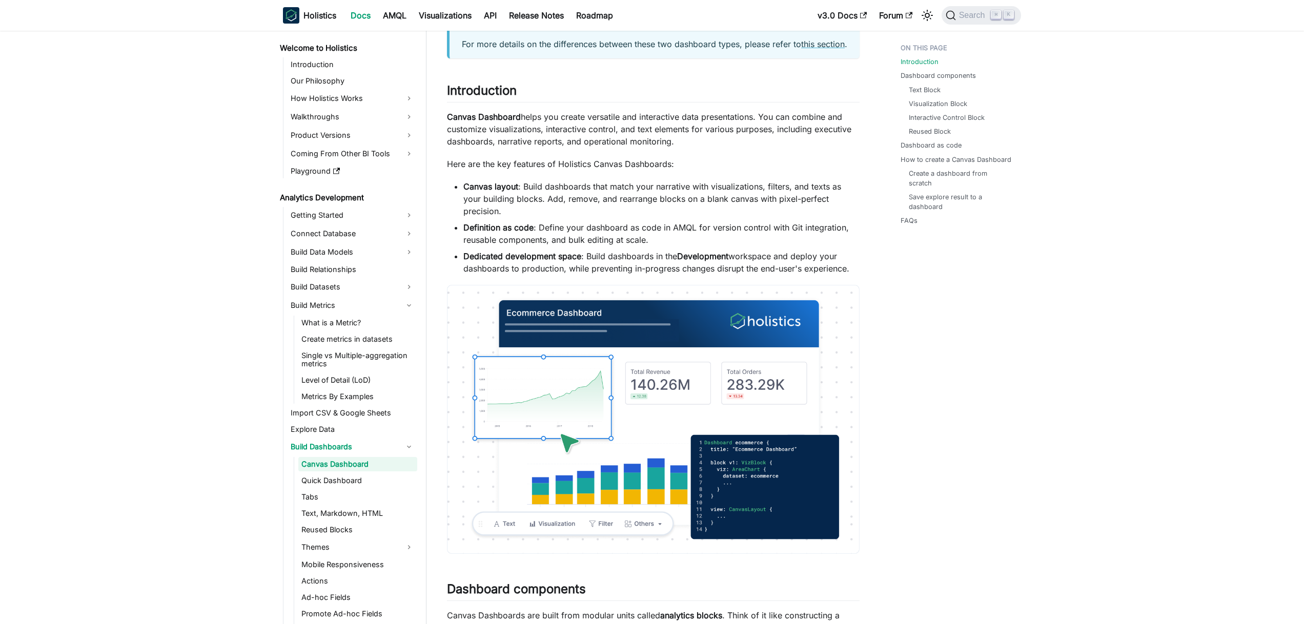
scroll to position [158, 0]
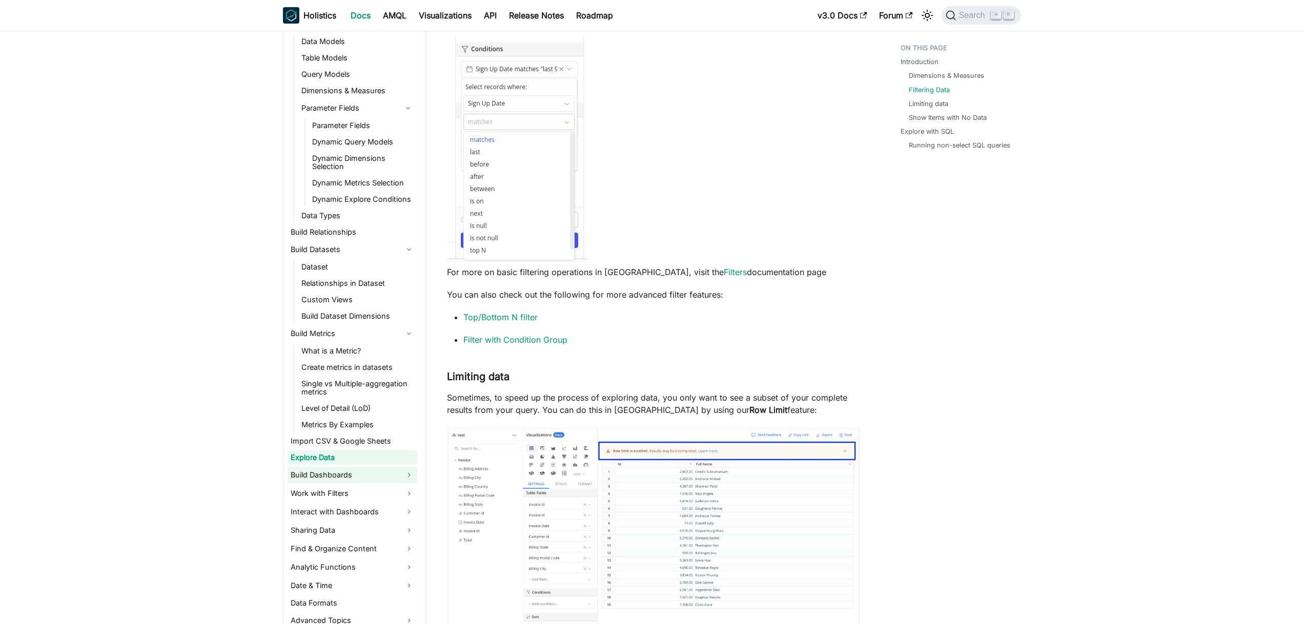
scroll to position [229, 0]
click at [343, 473] on link "Build Dashboards" at bounding box center [353, 474] width 130 height 16
click at [340, 492] on link "Canvas Dashboard" at bounding box center [357, 492] width 119 height 14
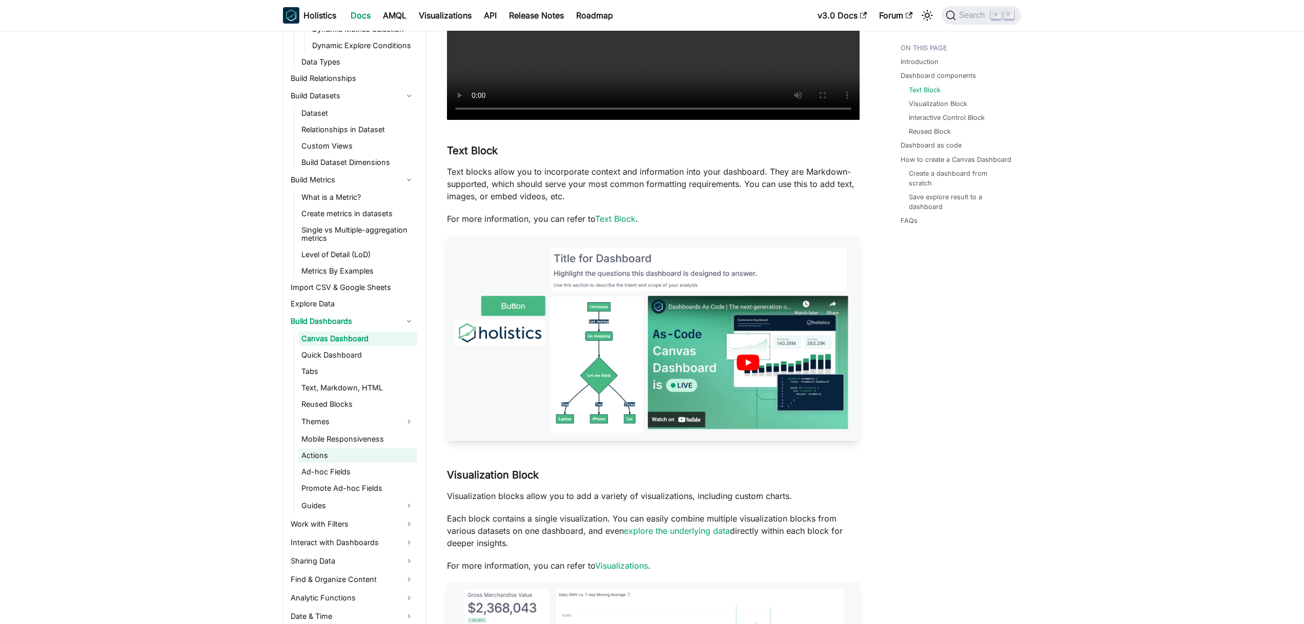
scroll to position [33, 0]
